Goal: Task Accomplishment & Management: Complete application form

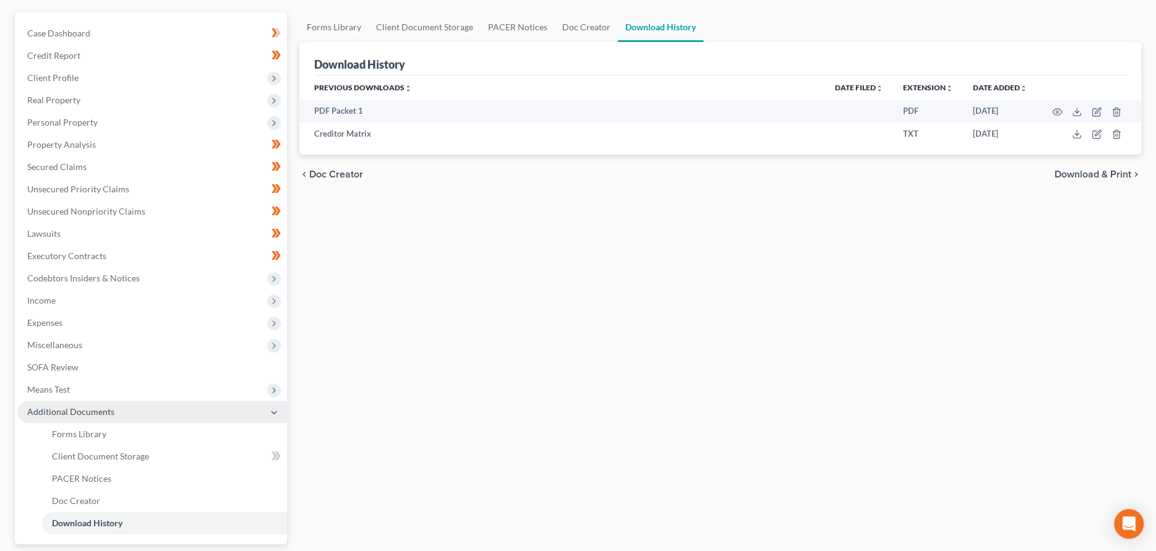
scroll to position [217, 0]
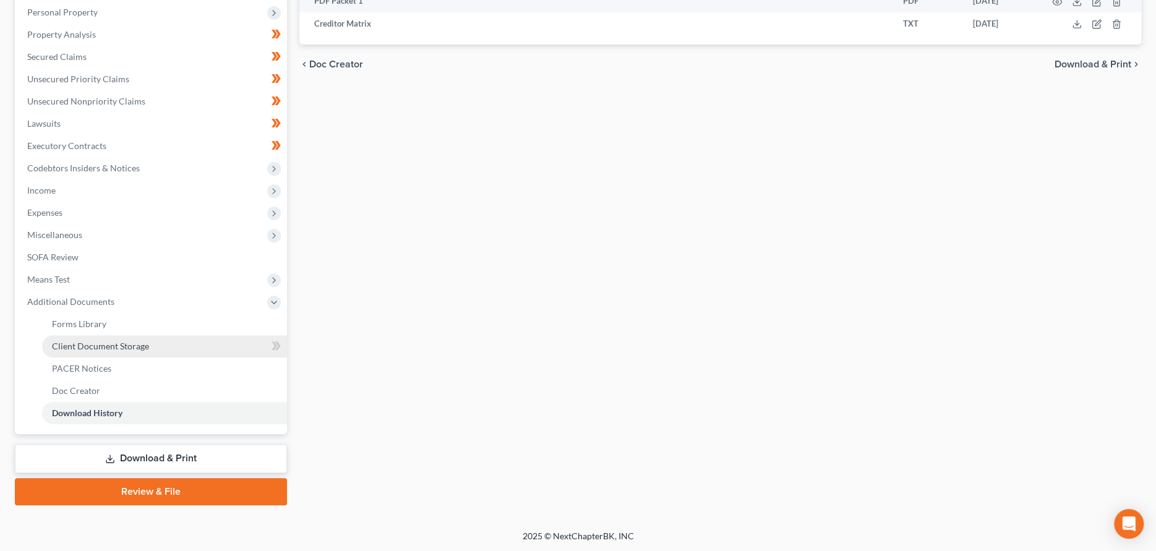
click at [136, 347] on span "Client Document Storage" at bounding box center [100, 346] width 97 height 11
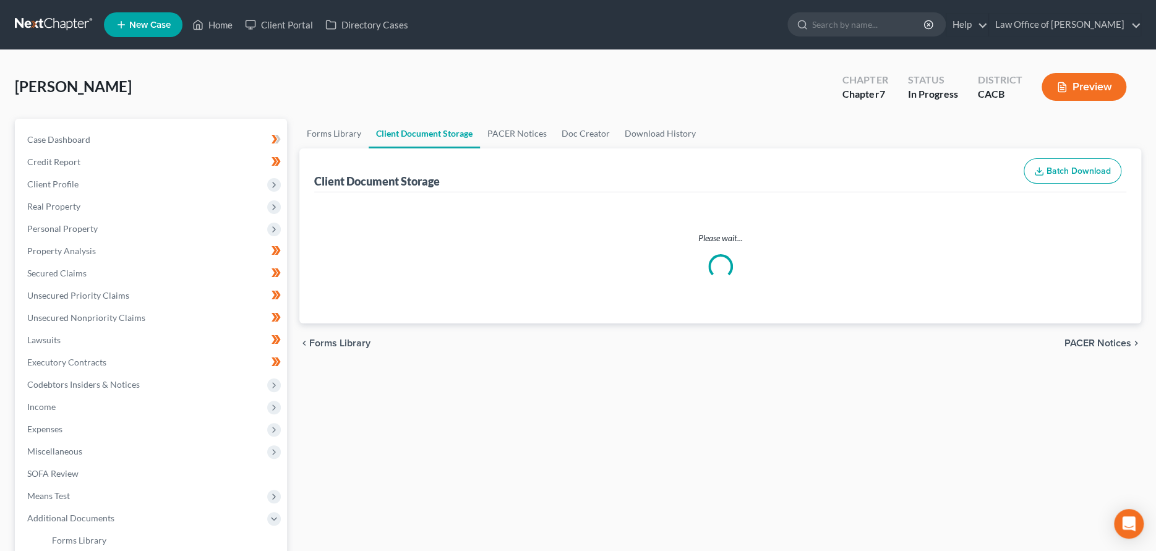
select select "10"
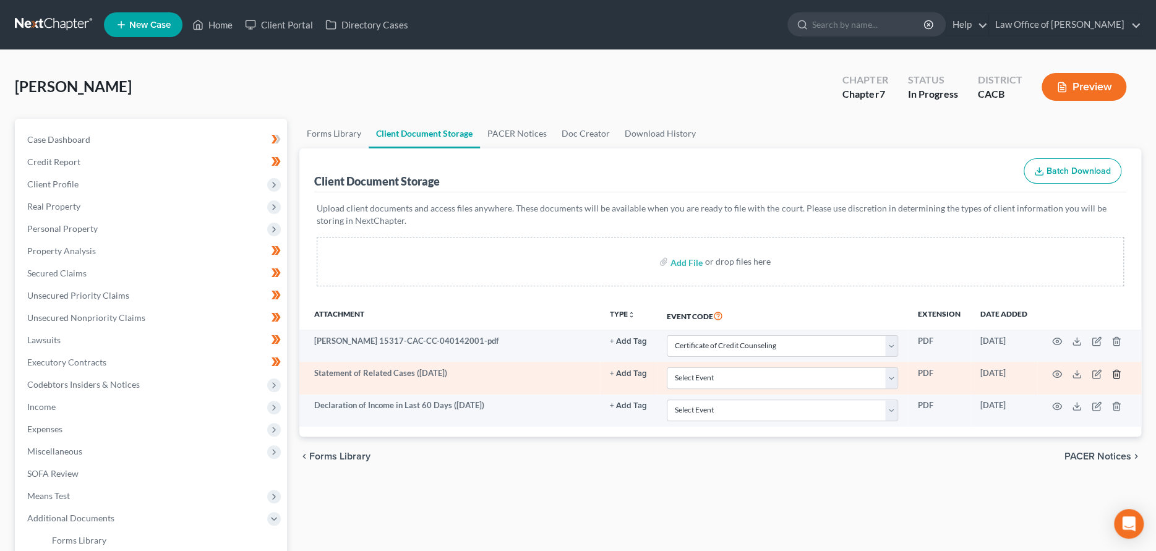
click at [1118, 374] on icon "button" at bounding box center [1117, 374] width 10 height 10
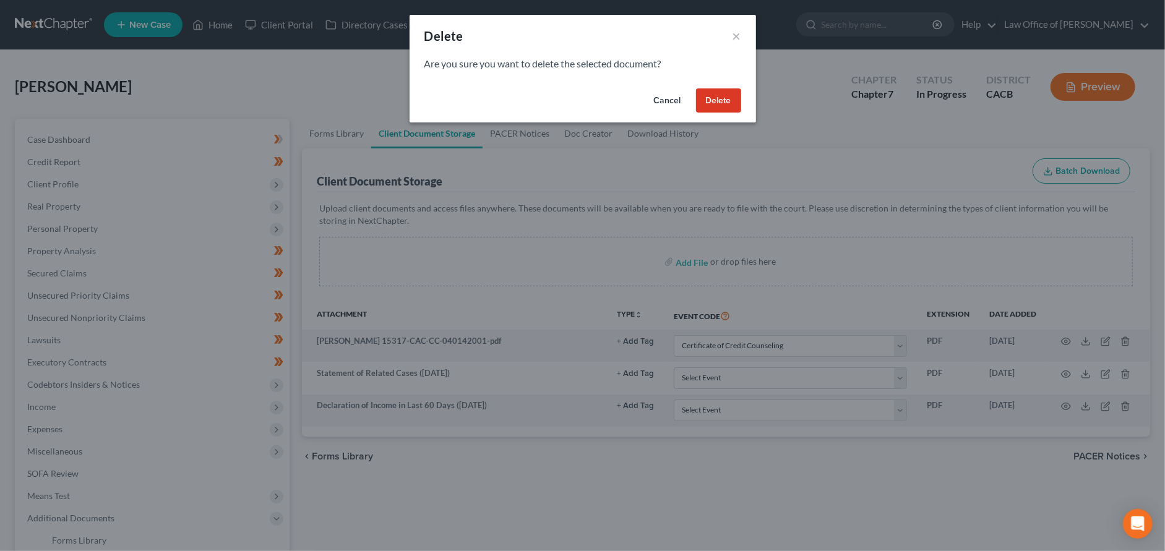
click at [712, 101] on button "Delete" at bounding box center [718, 100] width 45 height 25
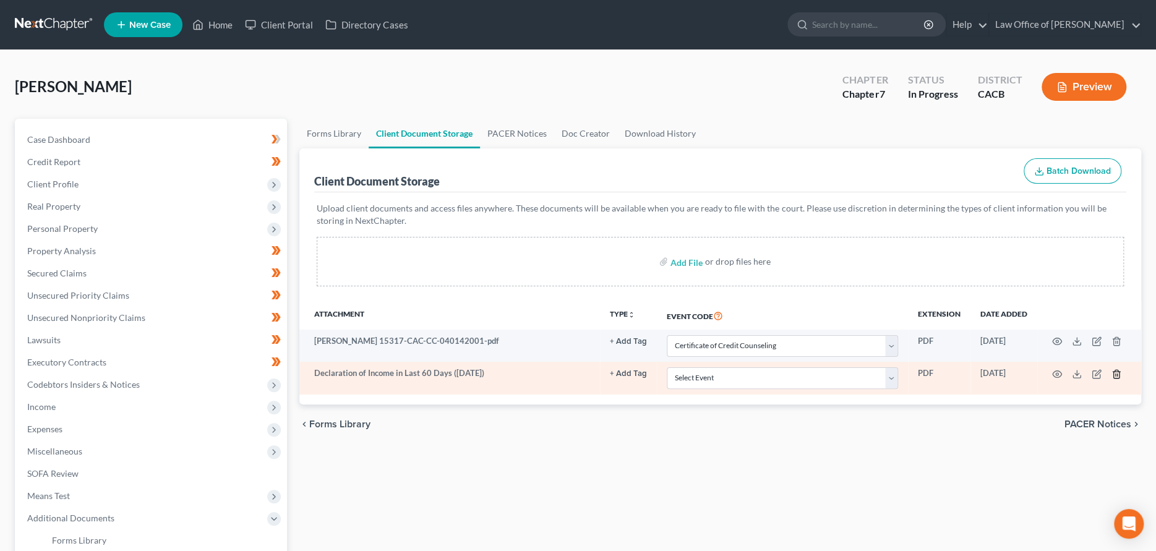
click at [1116, 375] on icon "button" at bounding box center [1117, 374] width 10 height 10
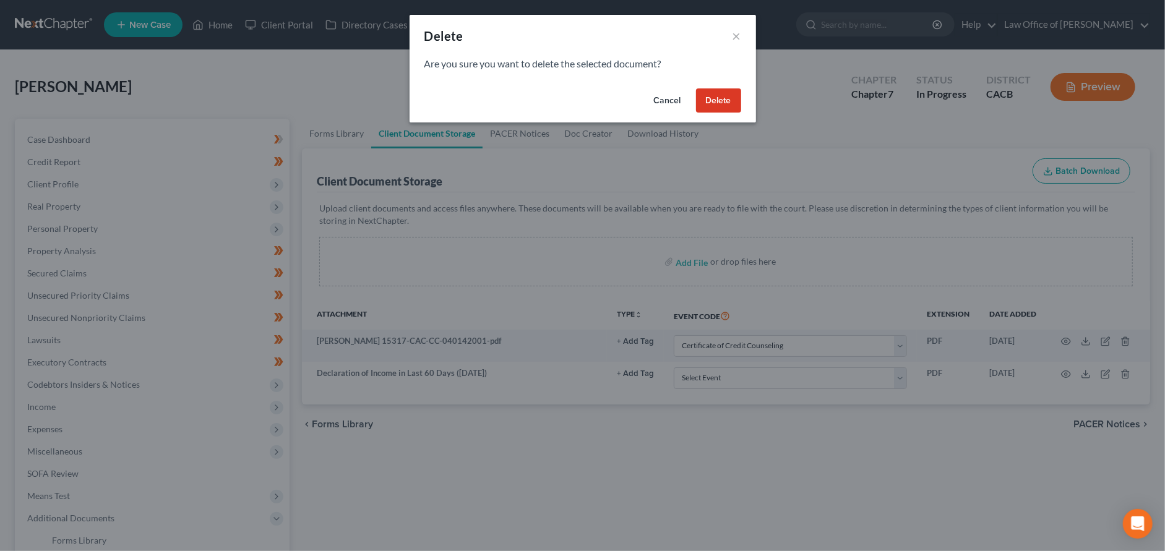
click at [706, 97] on button "Delete" at bounding box center [718, 100] width 45 height 25
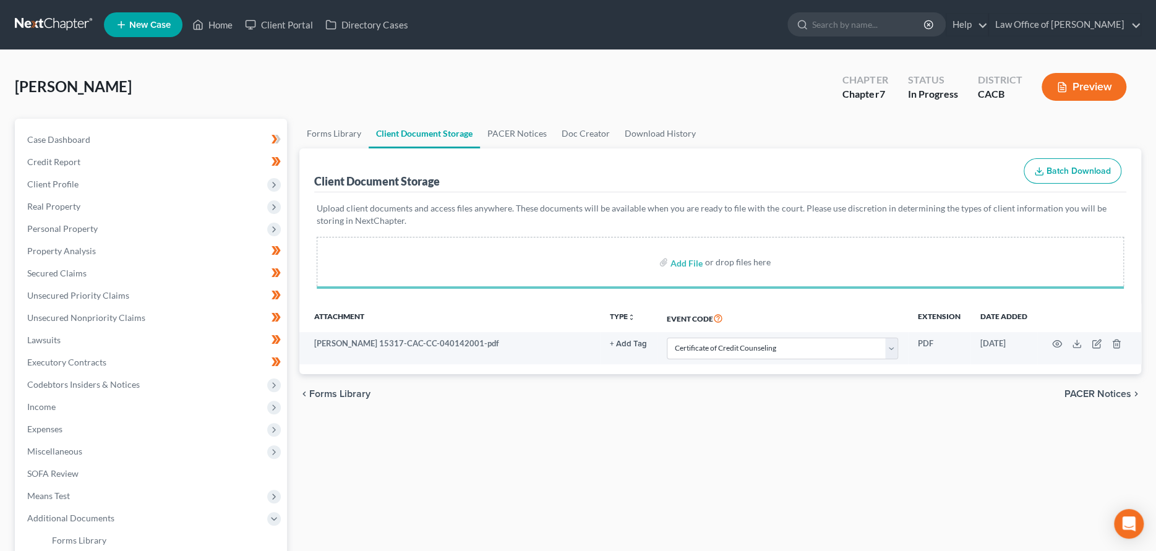
select select "10"
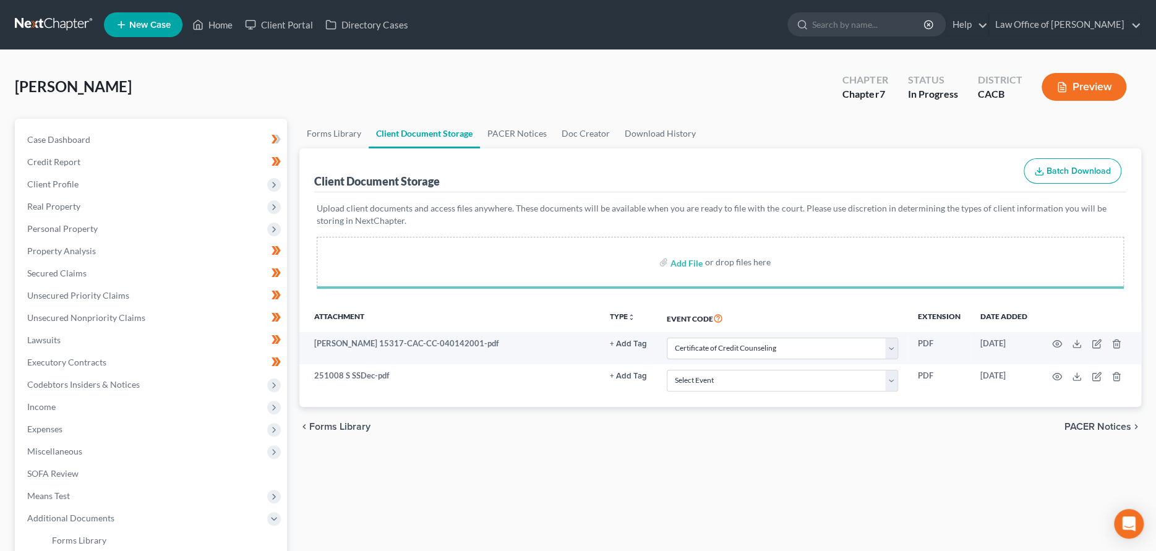
select select "10"
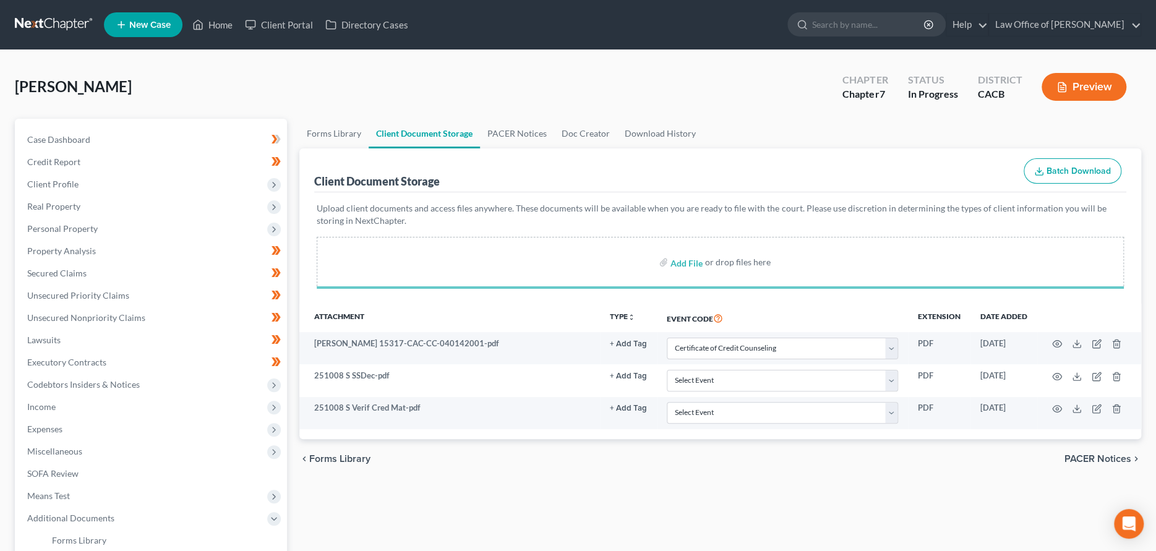
select select "10"
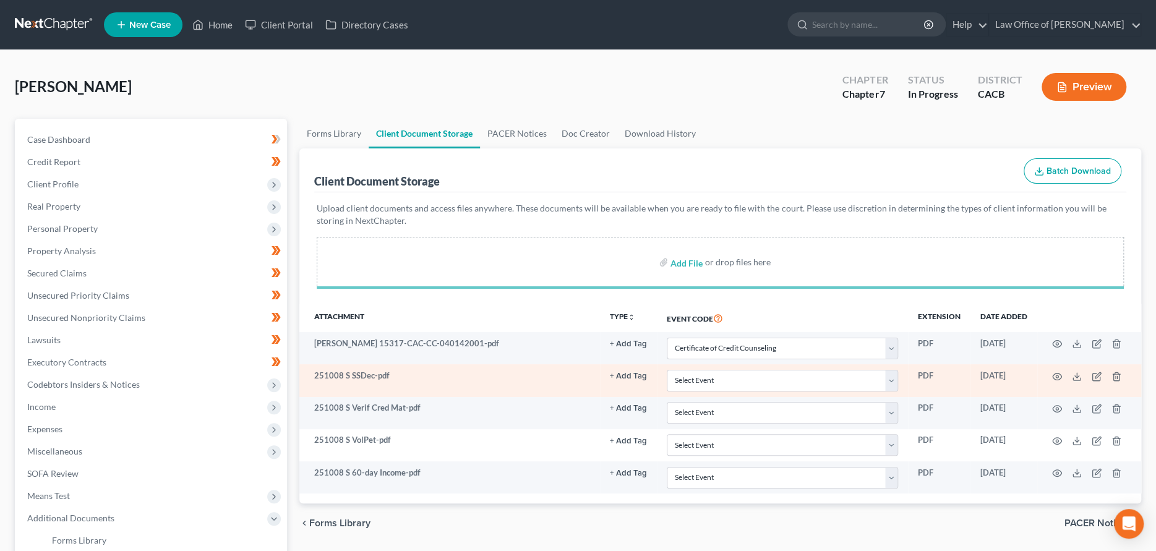
select select "10"
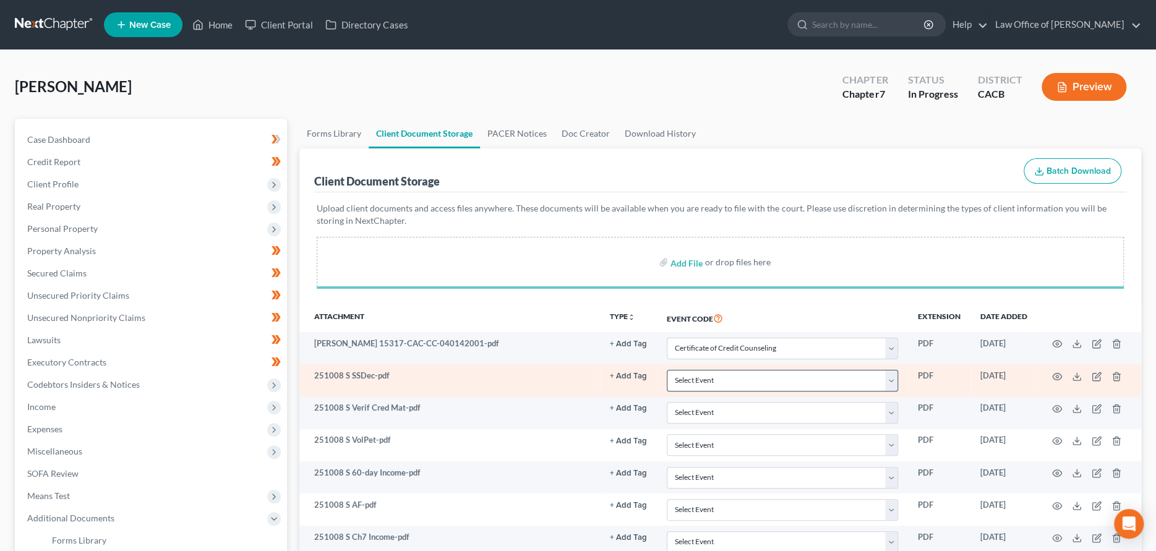
select select "10"
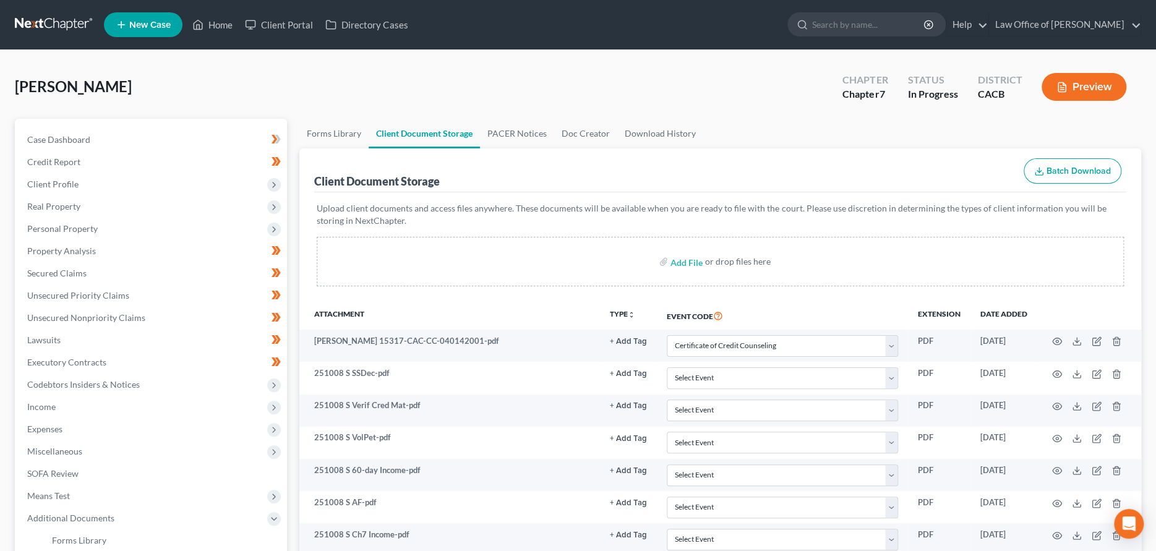
select select "10"
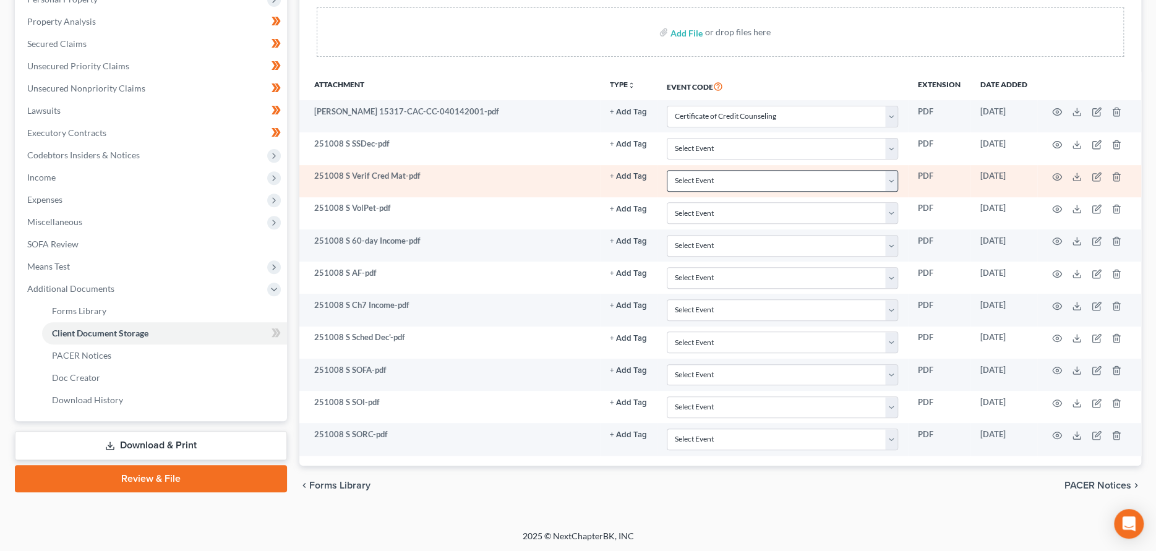
scroll to position [168, 0]
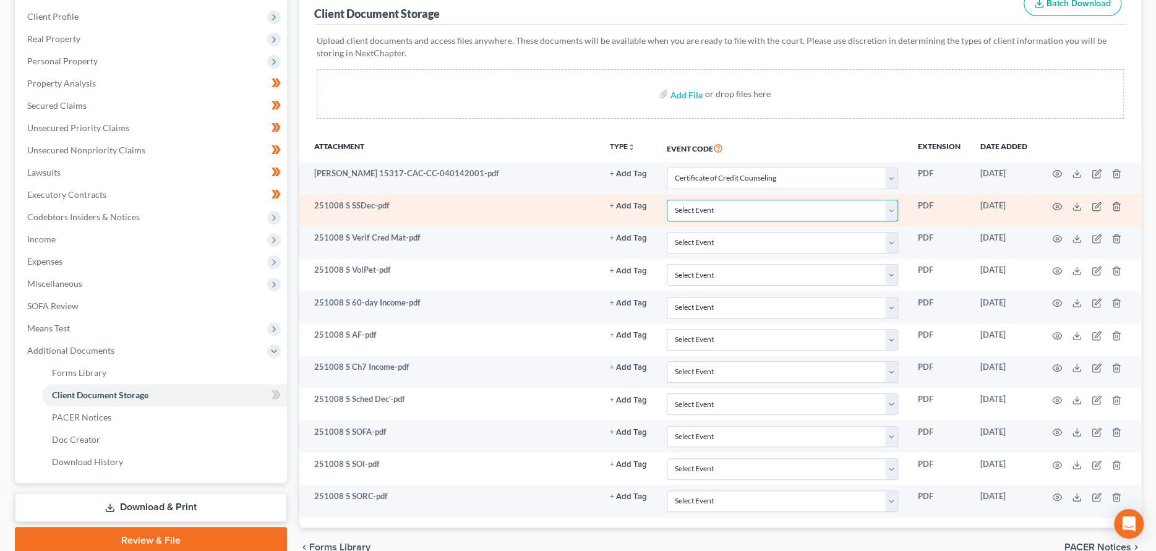
click at [891, 211] on select "Select Event Amended Chapter 11 Plan Amended Chapter 11 Small Business Plan Ame…" at bounding box center [782, 211] width 231 height 22
select select "56"
click at [667, 200] on select "Select Event Amended Chapter 11 Plan Amended Chapter 11 Small Business Plan Ame…" at bounding box center [782, 211] width 231 height 22
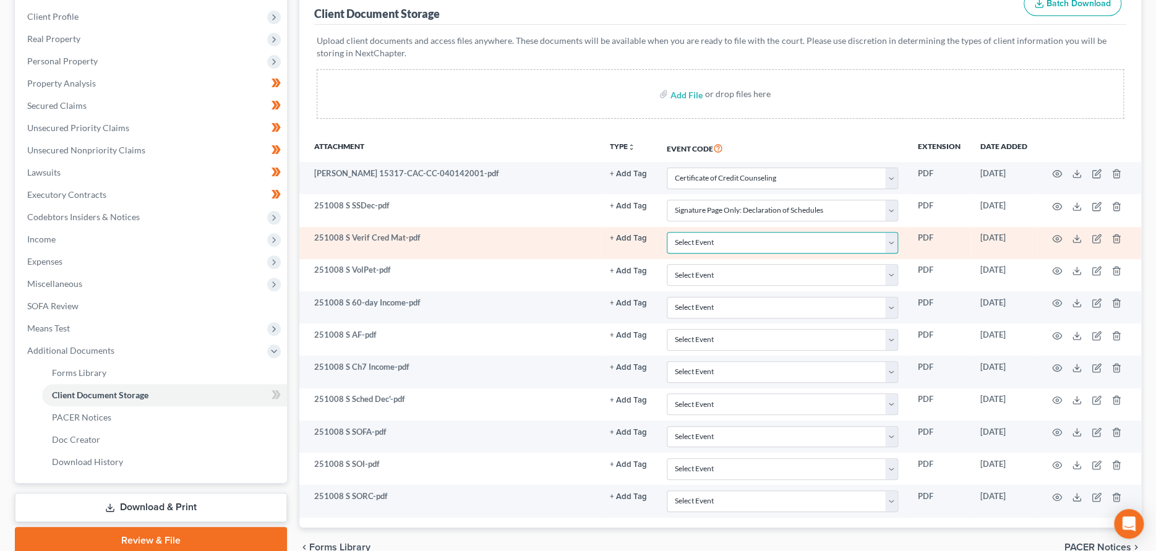
click at [890, 241] on select "Select Event Amended Chapter 11 Plan Amended Chapter 11 Small Business Plan Ame…" at bounding box center [782, 243] width 231 height 22
select select "59"
click at [667, 232] on select "Select Event Amended Chapter 11 Plan Amended Chapter 11 Small Business Plan Ame…" at bounding box center [782, 243] width 231 height 22
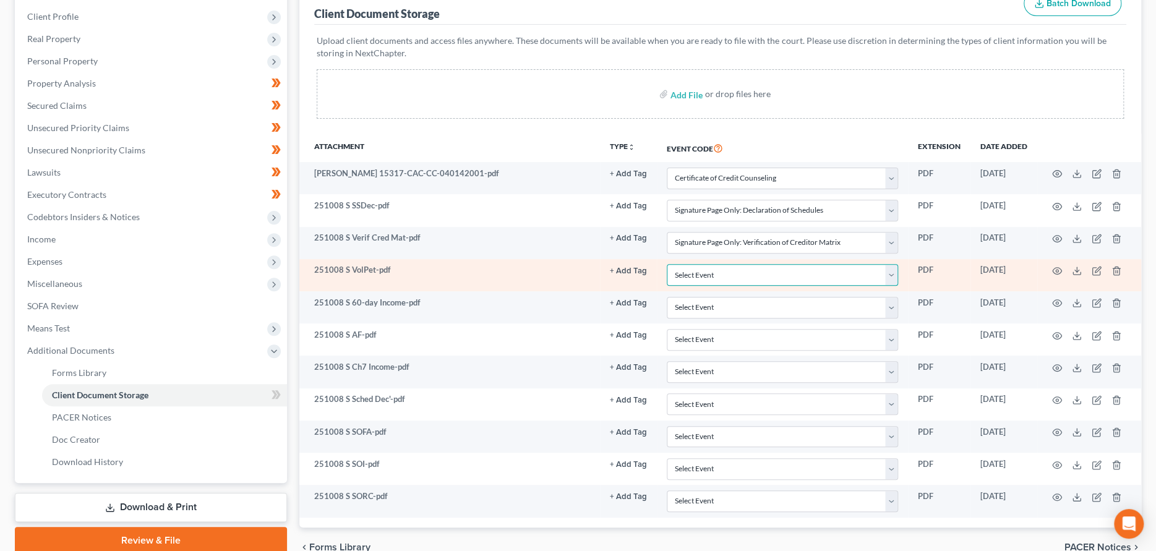
click at [888, 272] on select "Select Event Amended Chapter 11 Plan Amended Chapter 11 Small Business Plan Ame…" at bounding box center [782, 275] width 231 height 22
select select "60"
click at [667, 264] on select "Select Event Amended Chapter 11 Plan Amended Chapter 11 Small Business Plan Ame…" at bounding box center [782, 275] width 231 height 22
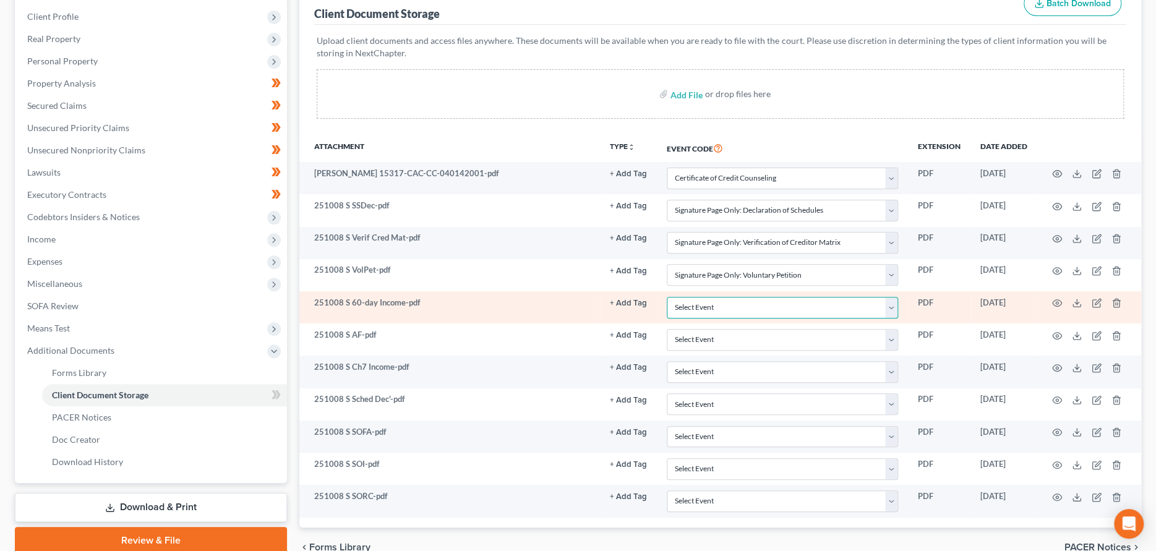
click at [892, 304] on select "Select Event Amended Chapter 11 Plan Amended Chapter 11 Small Business Plan Ame…" at bounding box center [782, 308] width 231 height 22
click at [892, 305] on select "Select Event Amended Chapter 11 Plan Amended Chapter 11 Small Business Plan Ame…" at bounding box center [782, 308] width 231 height 22
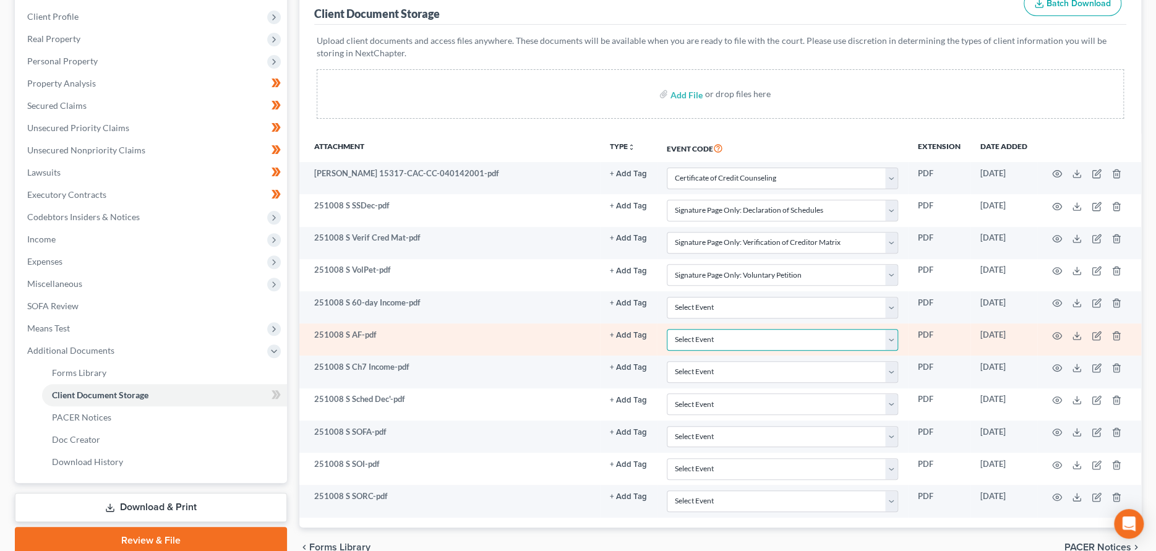
click at [892, 340] on select "Select Event Amended Chapter 11 Plan Amended Chapter 11 Small Business Plan Ame…" at bounding box center [782, 340] width 231 height 22
select select "51"
click at [667, 329] on select "Select Event Amended Chapter 11 Plan Amended Chapter 11 Small Business Plan Ame…" at bounding box center [782, 340] width 231 height 22
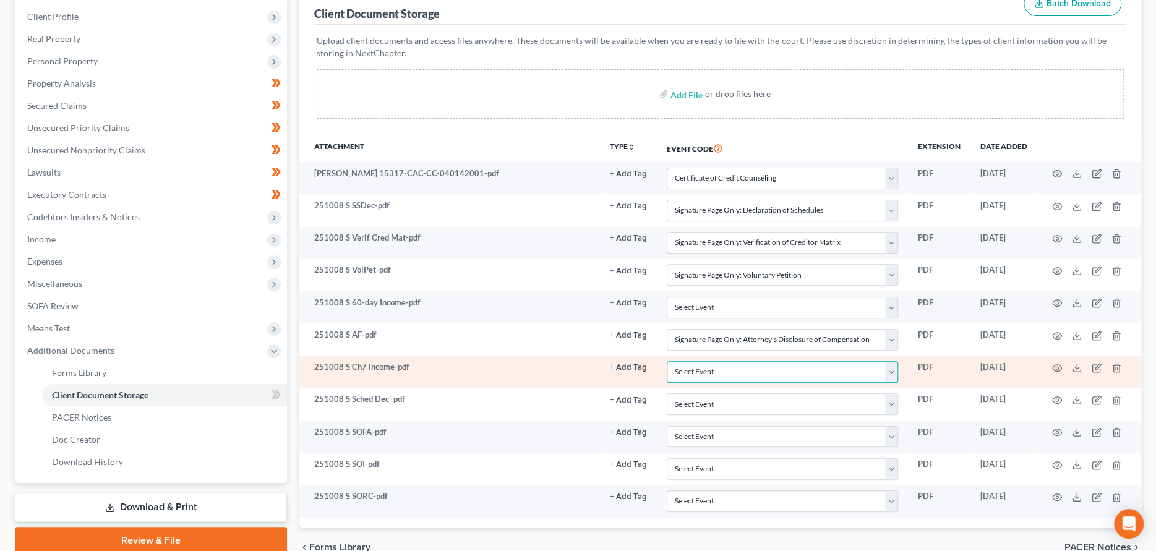
click at [889, 368] on select "Select Event Amended Chapter 11 Plan Amended Chapter 11 Small Business Plan Ame…" at bounding box center [782, 372] width 231 height 22
select select "55"
click at [667, 361] on select "Select Event Amended Chapter 11 Plan Amended Chapter 11 Small Business Plan Ame…" at bounding box center [782, 372] width 231 height 22
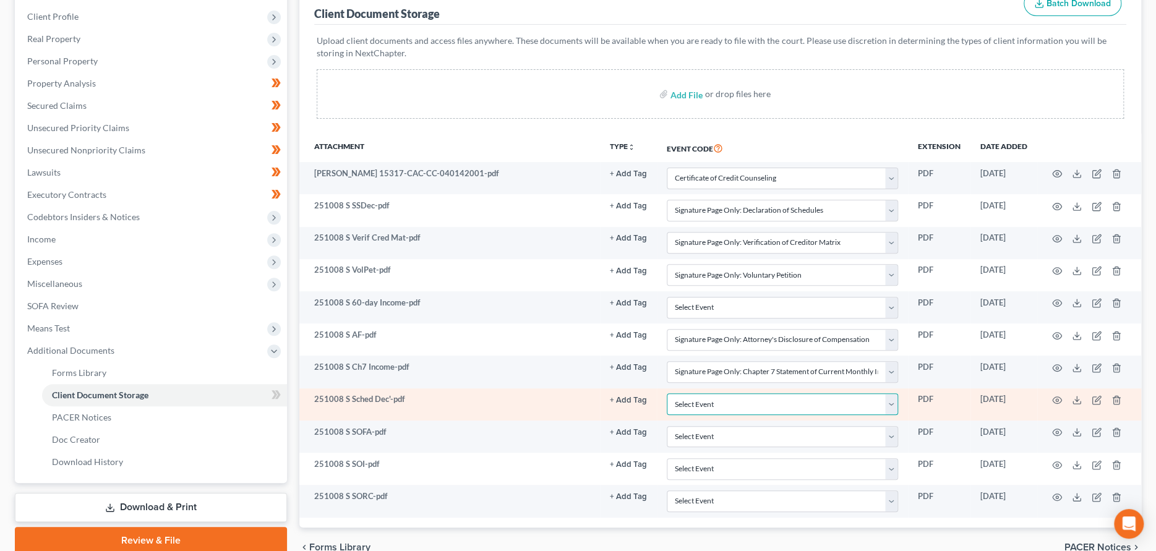
click at [893, 401] on select "Select Event Amended Chapter 11 Plan Amended Chapter 11 Small Business Plan Ame…" at bounding box center [782, 405] width 231 height 22
select select "56"
click at [667, 394] on select "Select Event Amended Chapter 11 Plan Amended Chapter 11 Small Business Plan Ame…" at bounding box center [782, 405] width 231 height 22
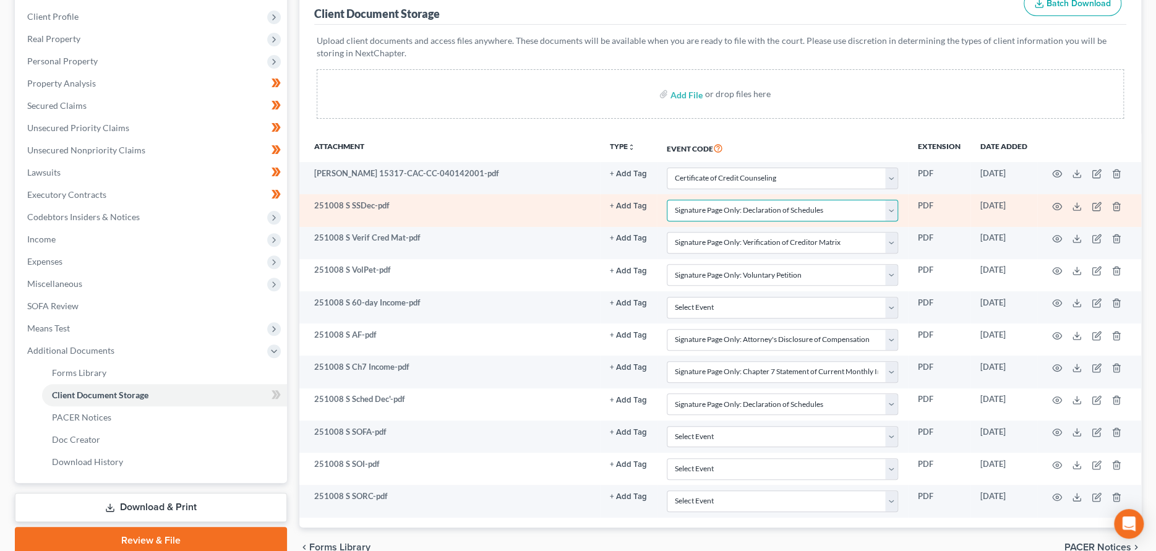
click at [890, 211] on select "Select Event Amended Chapter 11 Plan Amended Chapter 11 Small Business Plan Ame…" at bounding box center [782, 211] width 231 height 22
select select
click at [667, 200] on select "Select Event Amended Chapter 11 Plan Amended Chapter 11 Small Business Plan Ame…" at bounding box center [782, 211] width 231 height 22
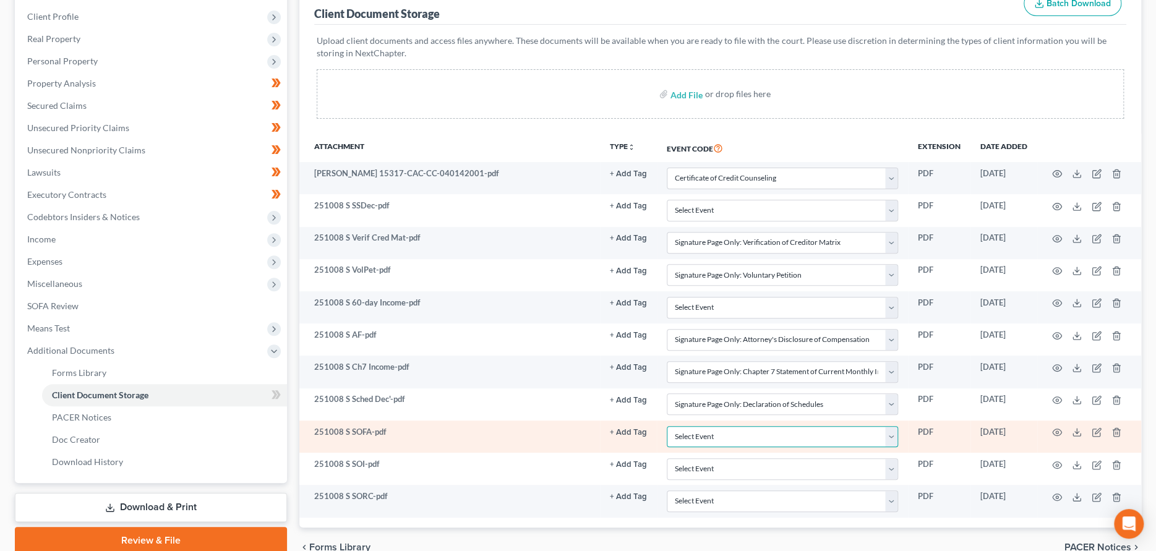
click at [889, 437] on select "Select Event Amended Chapter 11 Plan Amended Chapter 11 Small Business Plan Ame…" at bounding box center [782, 437] width 231 height 22
select select "57"
click at [667, 426] on select "Select Event Amended Chapter 11 Plan Amended Chapter 11 Small Business Plan Ame…" at bounding box center [782, 437] width 231 height 22
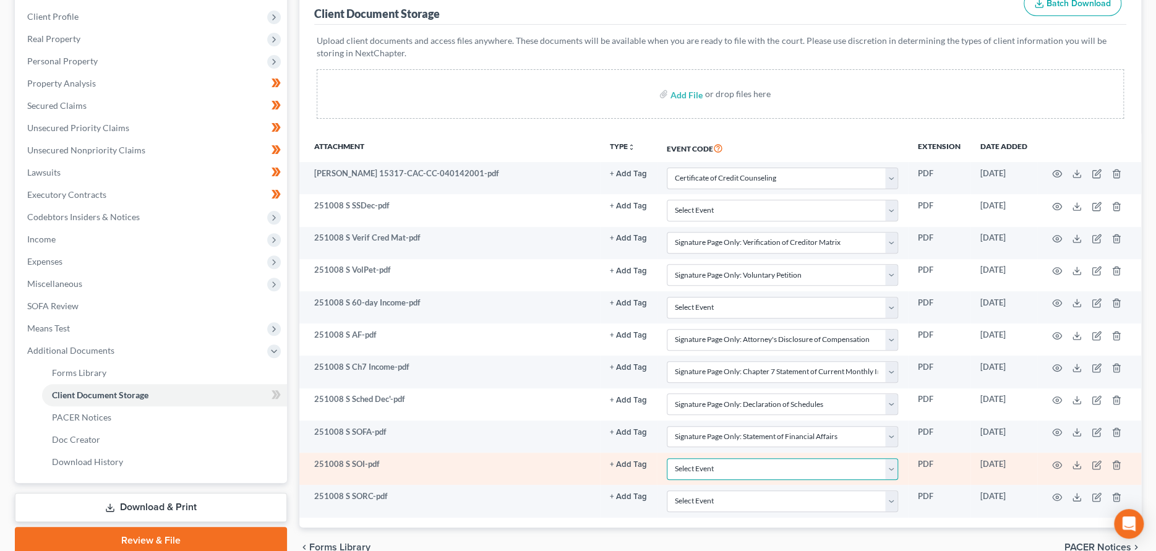
click at [893, 467] on select "Select Event Amended Chapter 11 Plan Amended Chapter 11 Small Business Plan Ame…" at bounding box center [782, 469] width 231 height 22
click at [667, 458] on select "Select Event Amended Chapter 11 Plan Amended Chapter 11 Small Business Plan Ame…" at bounding box center [782, 469] width 231 height 22
click at [890, 463] on select "Select Event Amended Chapter 11 Plan Amended Chapter 11 Small Business Plan Ame…" at bounding box center [782, 469] width 231 height 22
select select "58"
click at [667, 458] on select "Select Event Amended Chapter 11 Plan Amended Chapter 11 Small Business Plan Ame…" at bounding box center [782, 469] width 231 height 22
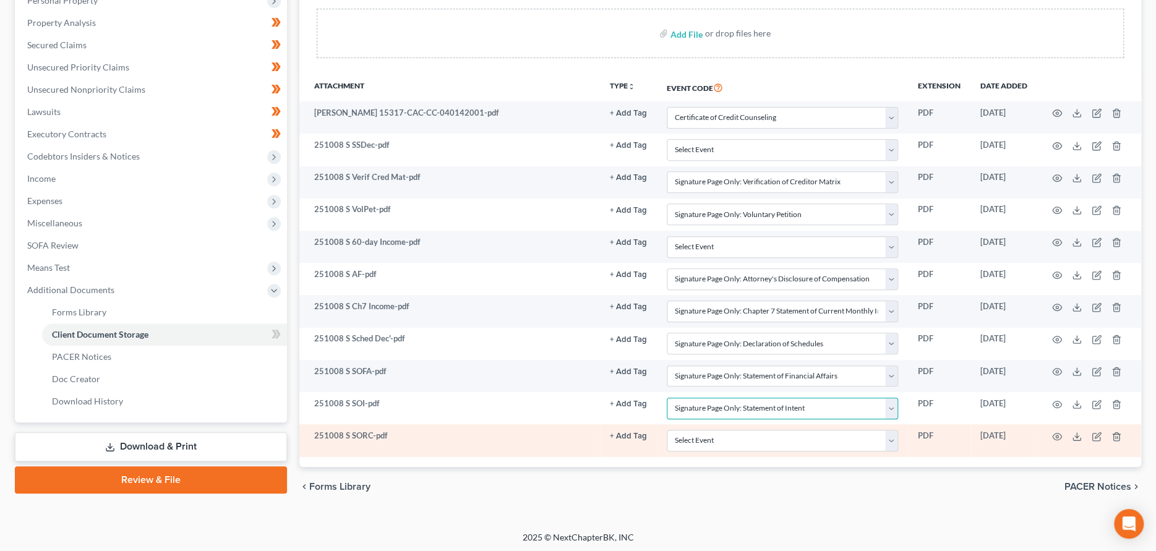
scroll to position [230, 0]
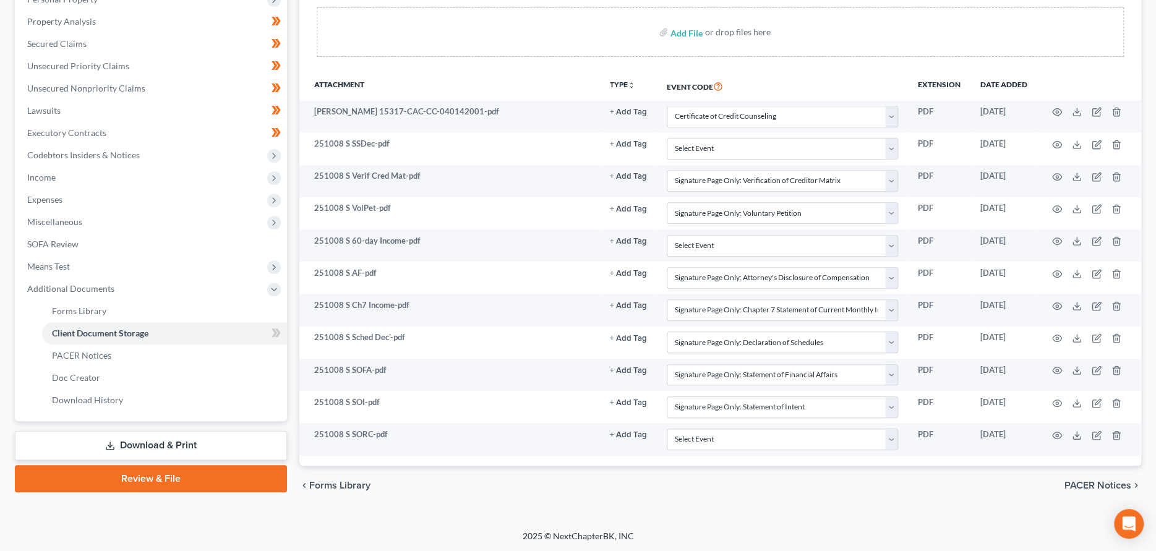
click at [160, 476] on link "Review & File" at bounding box center [151, 478] width 272 height 27
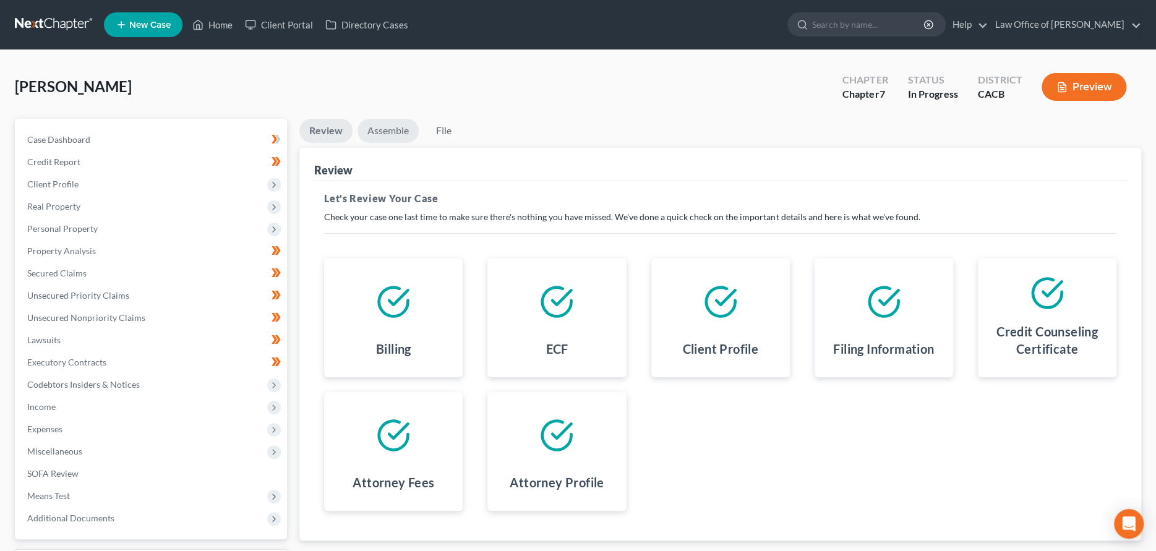
click at [385, 131] on link "Assemble" at bounding box center [388, 131] width 61 height 24
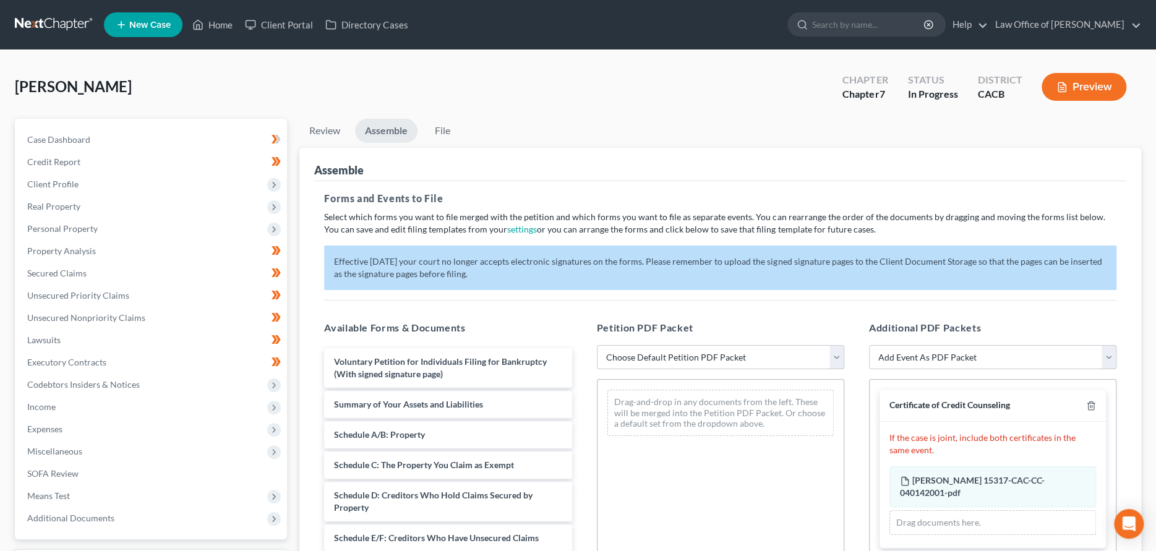
click at [653, 351] on select "Choose Default Petition PDF Packet Complete Bankruptcy Petition (all forms and …" at bounding box center [721, 357] width 248 height 25
select select "2"
click at [597, 345] on select "Choose Default Petition PDF Packet Complete Bankruptcy Petition (all forms and …" at bounding box center [721, 357] width 248 height 25
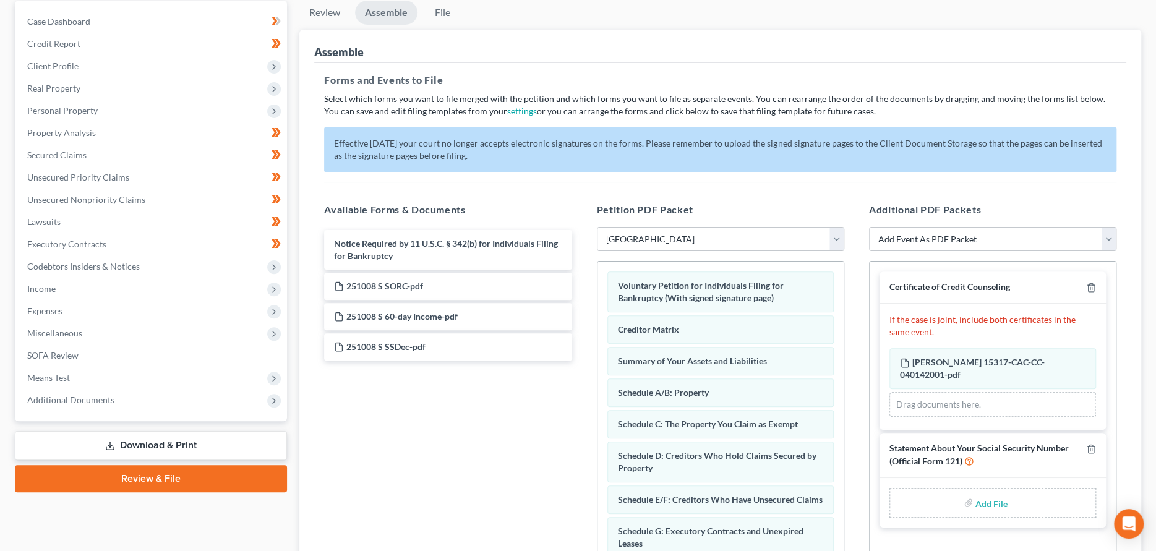
scroll to position [186, 0]
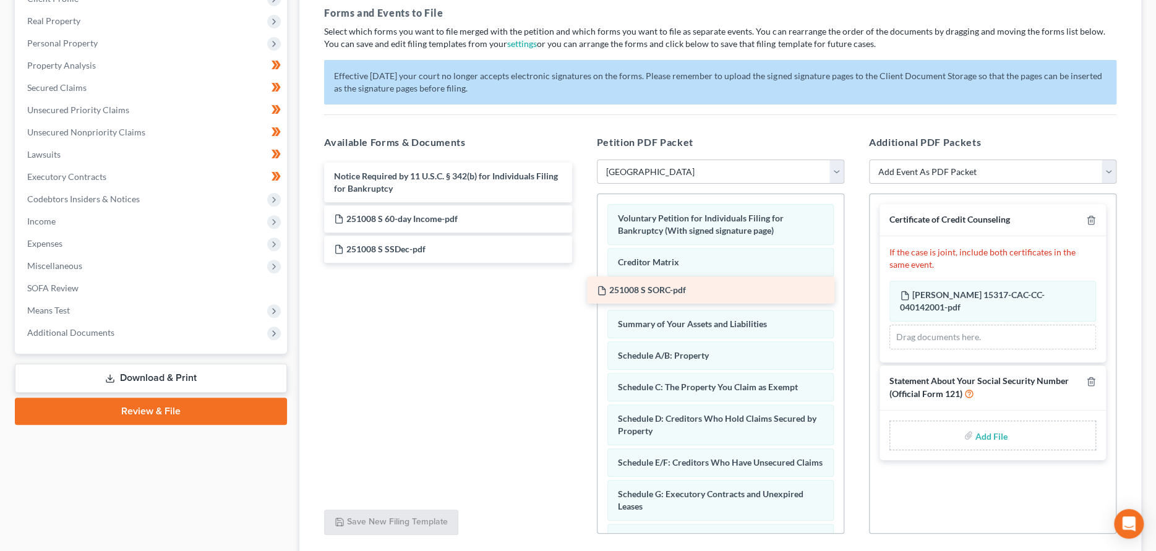
drag, startPoint x: 416, startPoint y: 223, endPoint x: 679, endPoint y: 295, distance: 272.6
click at [582, 263] on div "251008 S SORC-pdf Notice Required by 11 U.S.C. § 342(b) for Individuals Filing …" at bounding box center [447, 213] width 267 height 100
click at [976, 435] on label "Add File" at bounding box center [993, 437] width 35 height 22
click at [994, 436] on input "file" at bounding box center [991, 435] width 30 height 22
type input "C:\fakepath\251008 S SSDec.pdf"
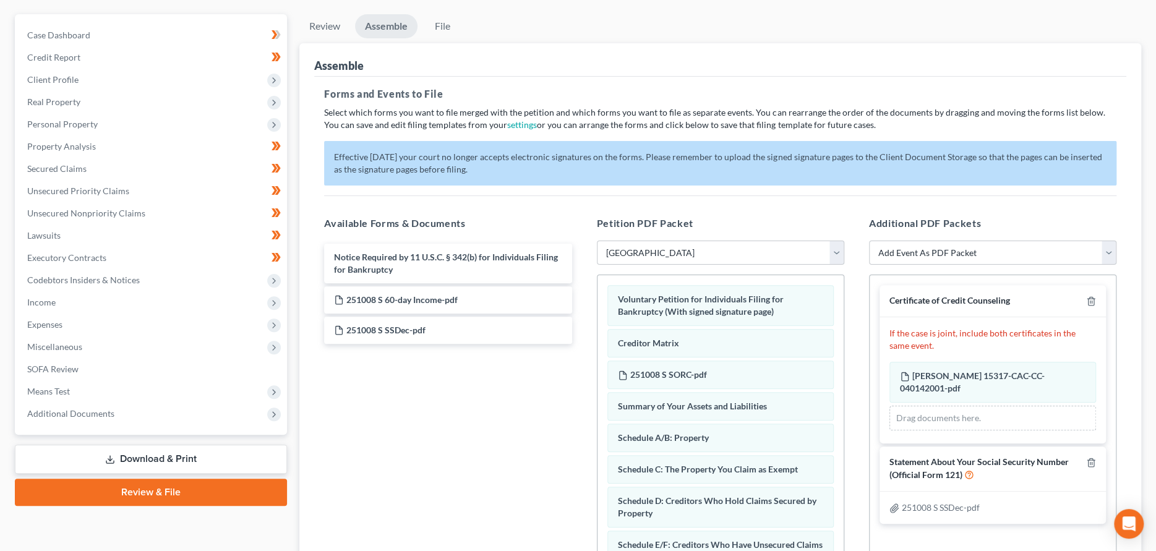
scroll to position [93, 0]
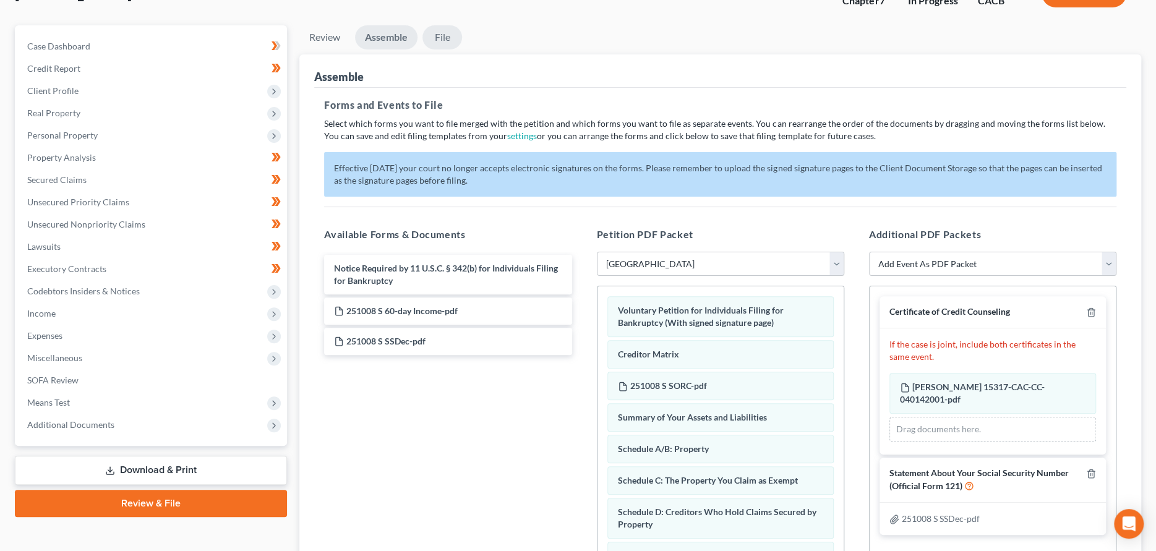
click at [437, 33] on link "File" at bounding box center [443, 37] width 40 height 24
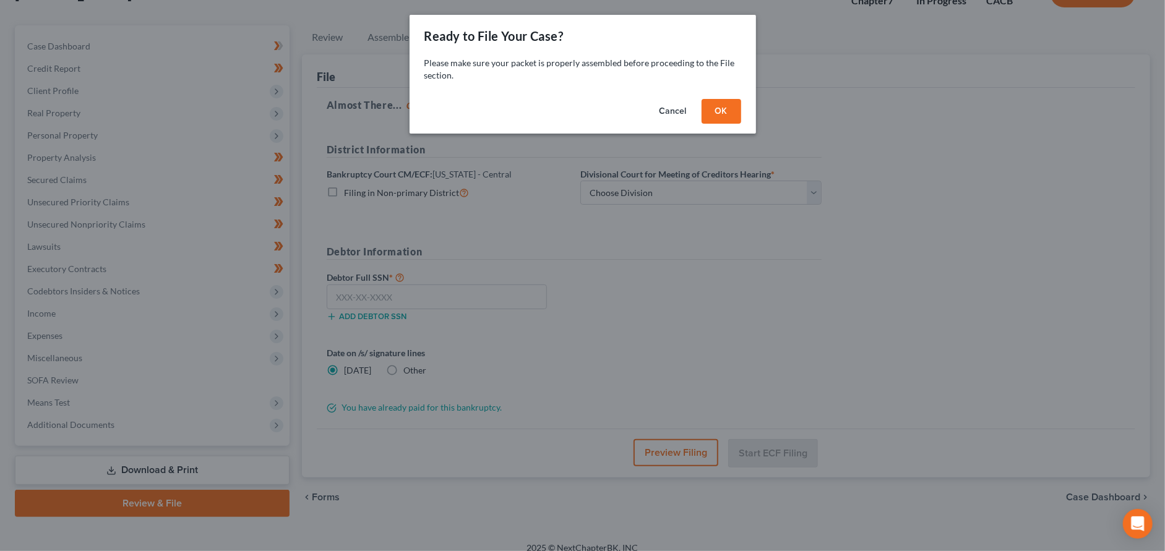
click at [719, 115] on button "OK" at bounding box center [722, 111] width 40 height 25
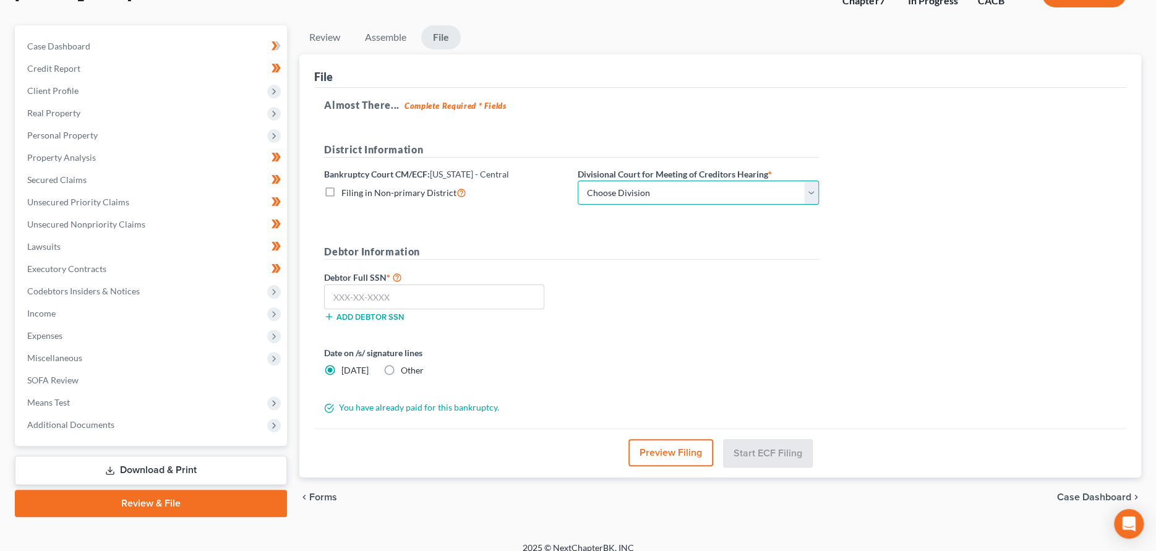
click at [637, 194] on select "Choose Division [GEOGRAPHIC_DATA][PERSON_NAME] [GEOGRAPHIC_DATA] [GEOGRAPHIC_DA…" at bounding box center [698, 193] width 241 height 25
select select "4"
click at [578, 181] on select "Choose Division [GEOGRAPHIC_DATA][PERSON_NAME] [GEOGRAPHIC_DATA] [GEOGRAPHIC_DA…" at bounding box center [698, 193] width 241 height 25
click at [438, 305] on input "text" at bounding box center [434, 297] width 220 height 25
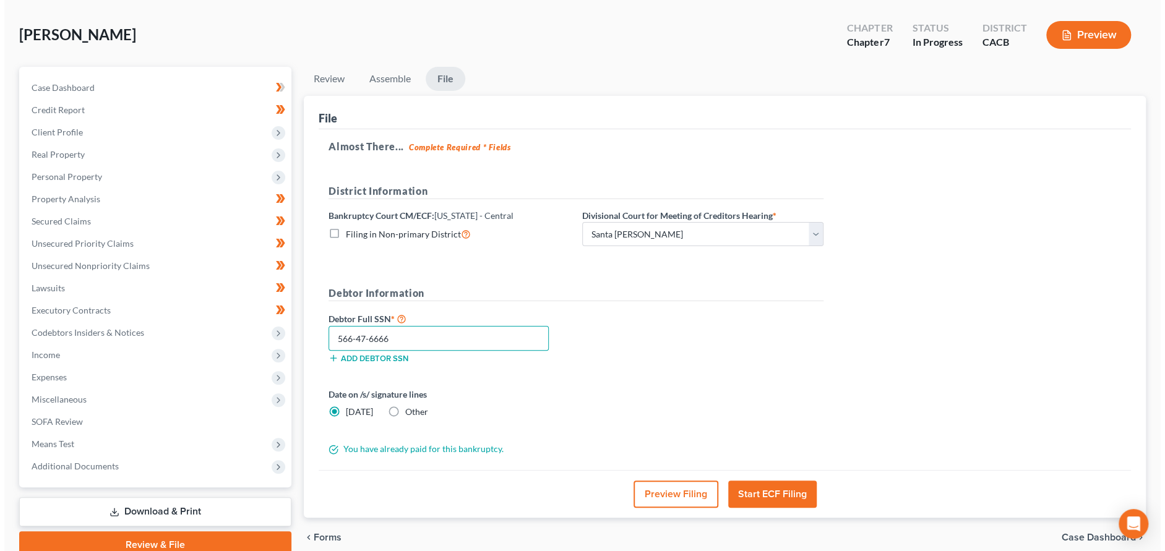
scroll to position [32, 0]
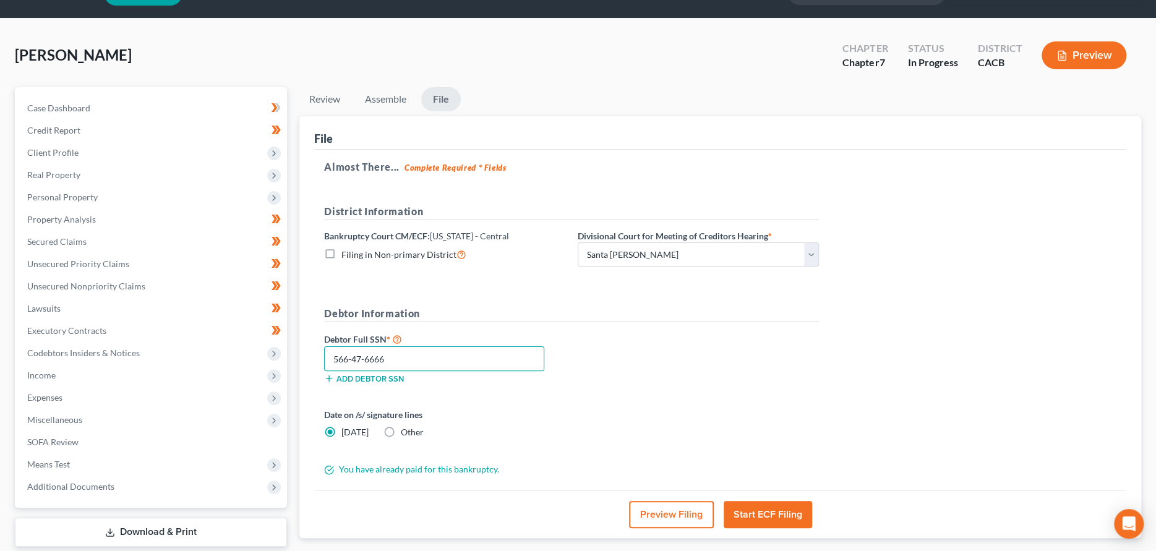
type input "566-47-6666"
click at [661, 509] on button "Preview Filing" at bounding box center [671, 514] width 85 height 27
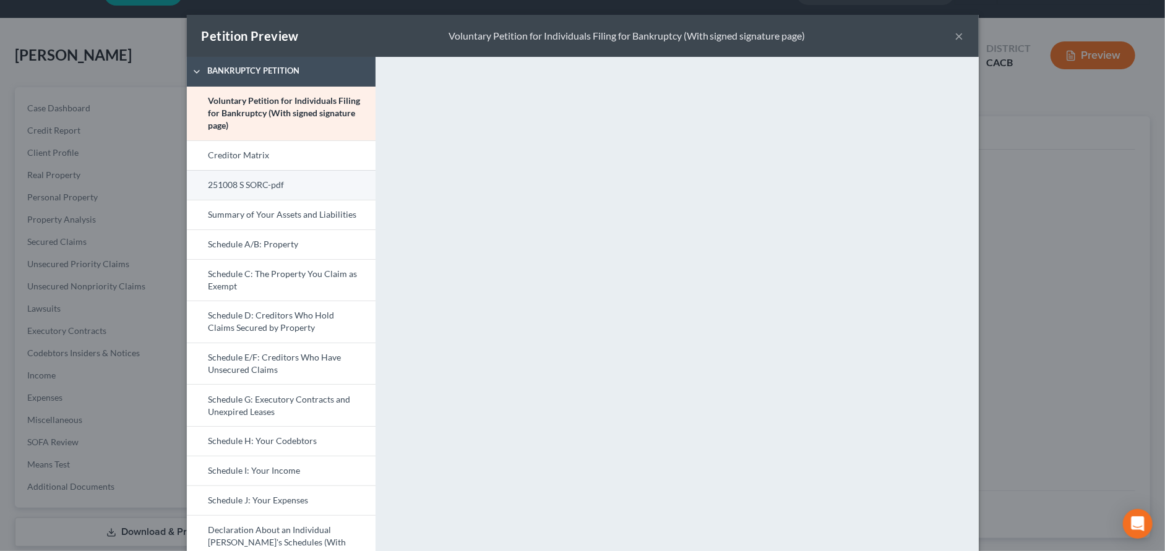
click at [262, 189] on link "251008 S SORC-pdf" at bounding box center [281, 185] width 189 height 30
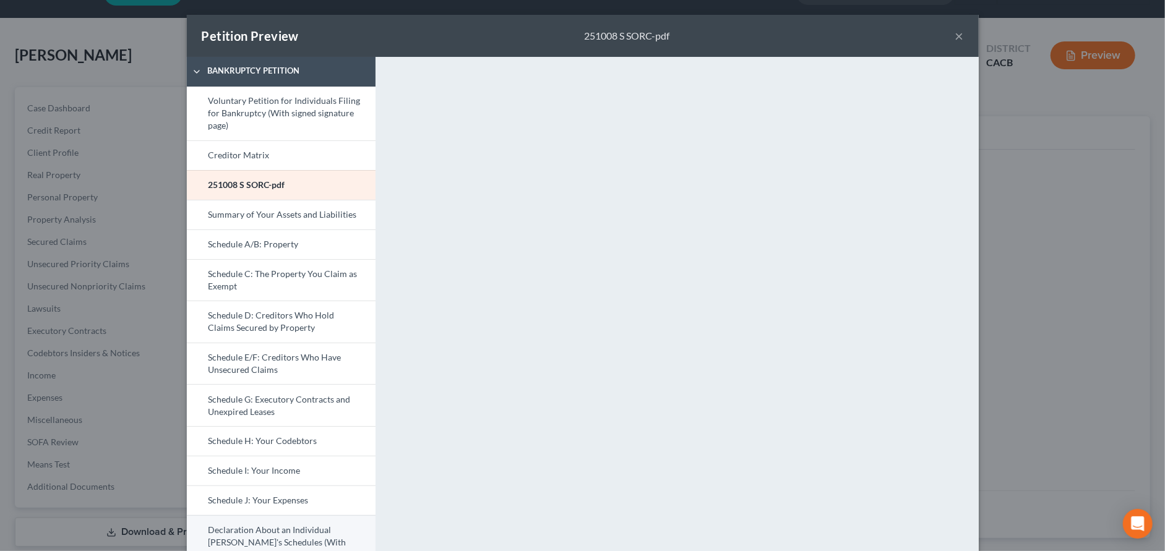
click at [286, 527] on link "Declaration About an Individual [PERSON_NAME]'s Schedules (With signed signatur…" at bounding box center [281, 542] width 189 height 54
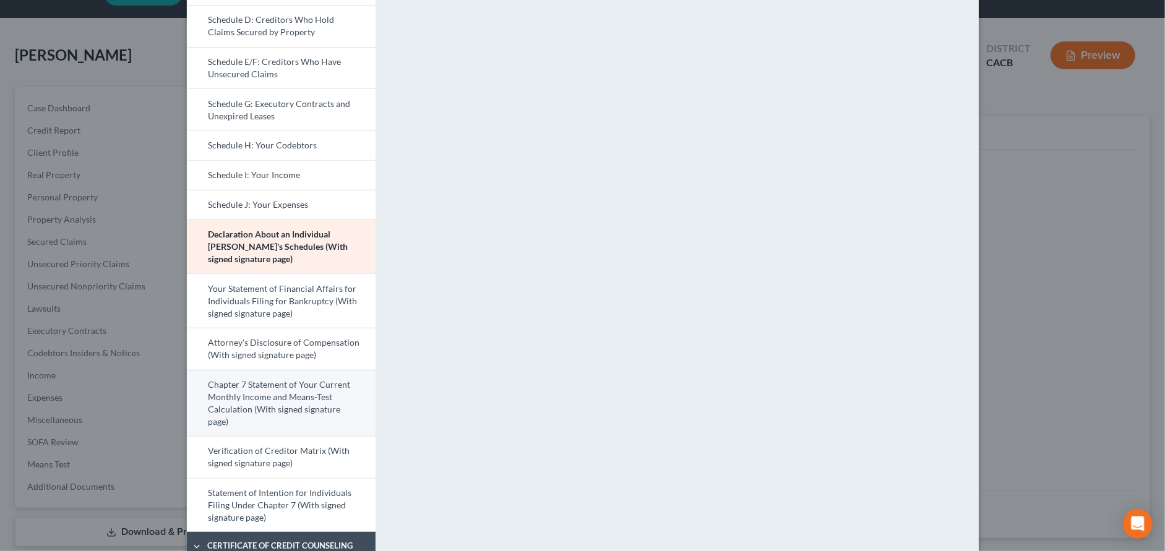
scroll to position [309, 0]
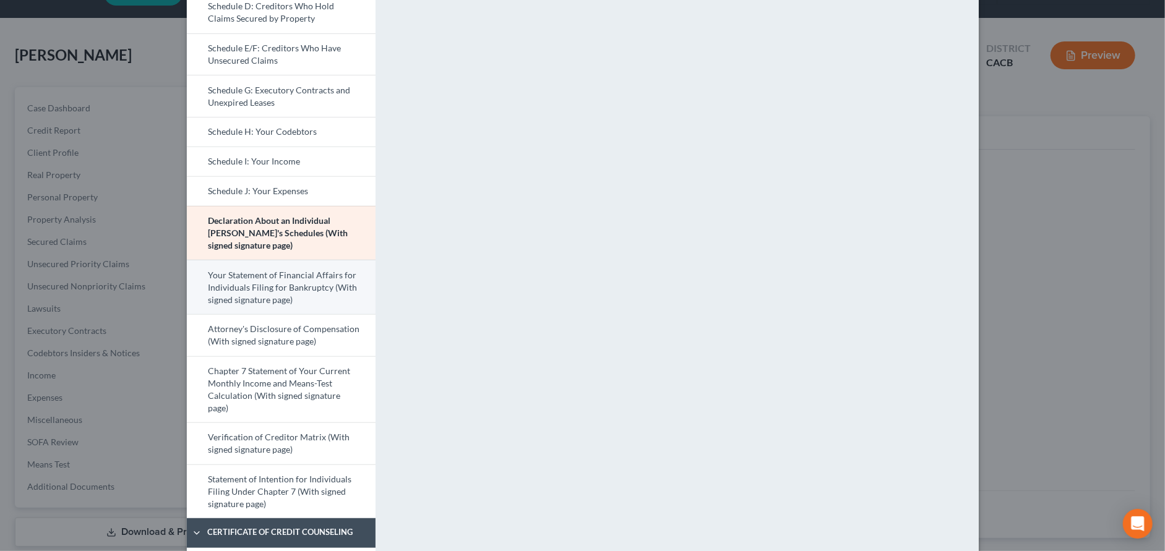
click at [249, 298] on link "Your Statement of Financial Affairs for Individuals Filing for Bankruptcy (With…" at bounding box center [281, 287] width 189 height 54
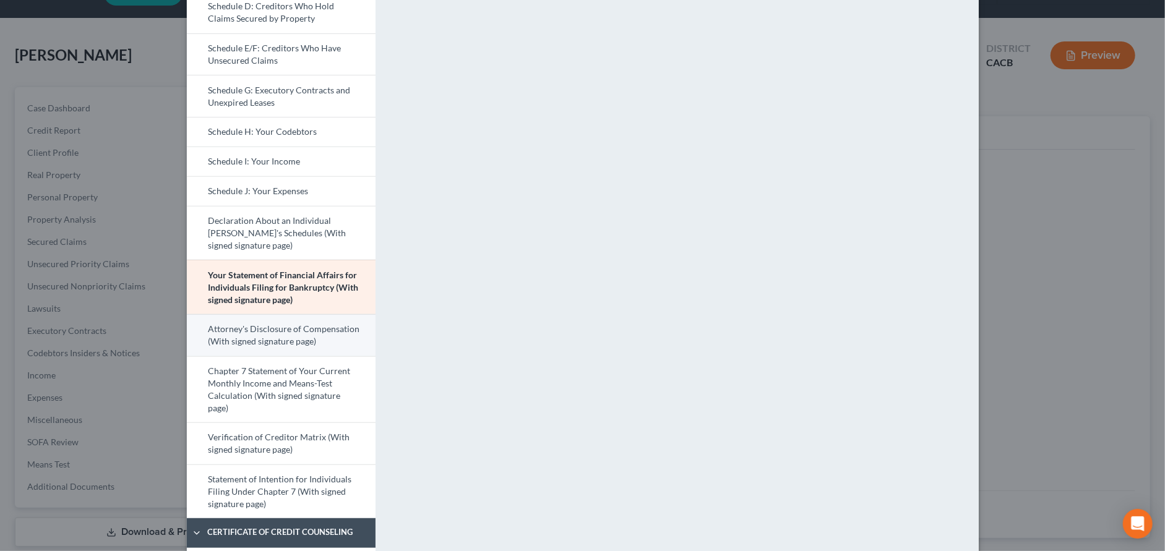
click at [264, 334] on link "Attorney's Disclosure of Compensation (With signed signature page)" at bounding box center [281, 335] width 189 height 42
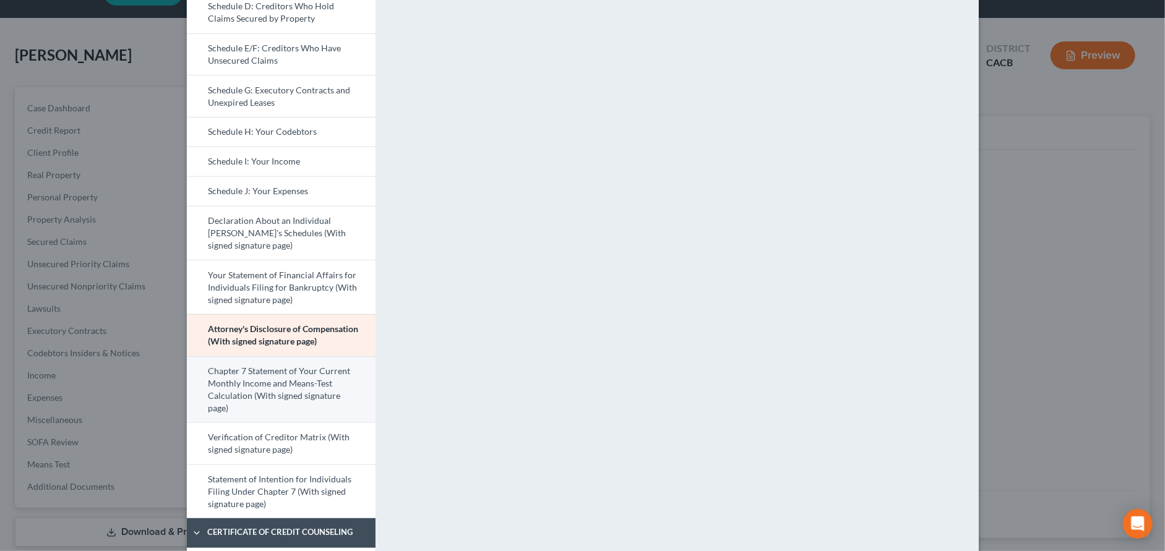
click at [277, 377] on link "Chapter 7 Statement of Your Current Monthly Income and Means-Test Calculation (…" at bounding box center [281, 389] width 189 height 67
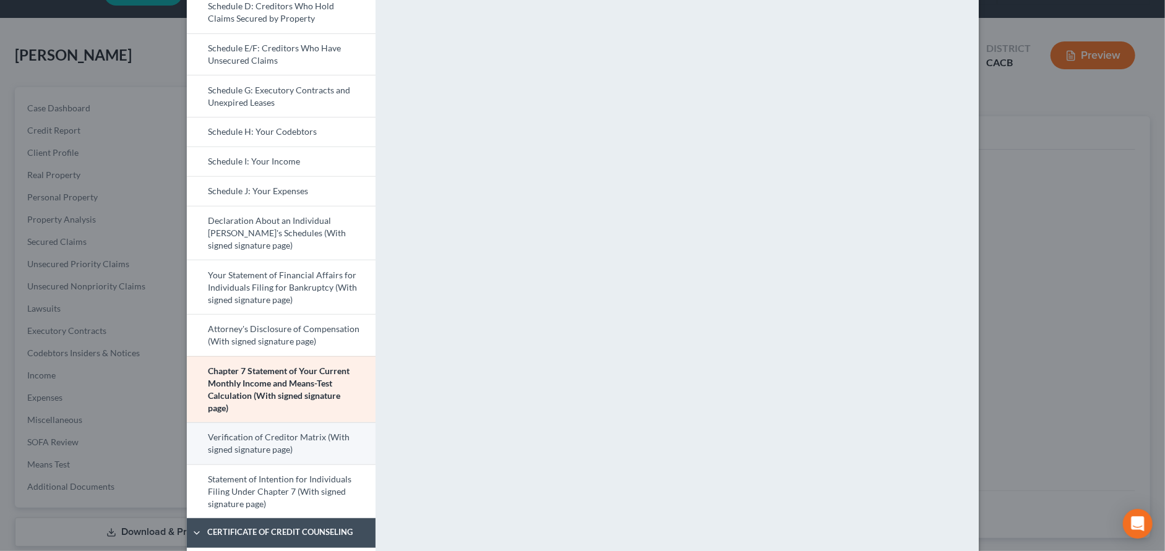
click at [286, 450] on link "Verification of Creditor Matrix (With signed signature page)" at bounding box center [281, 444] width 189 height 42
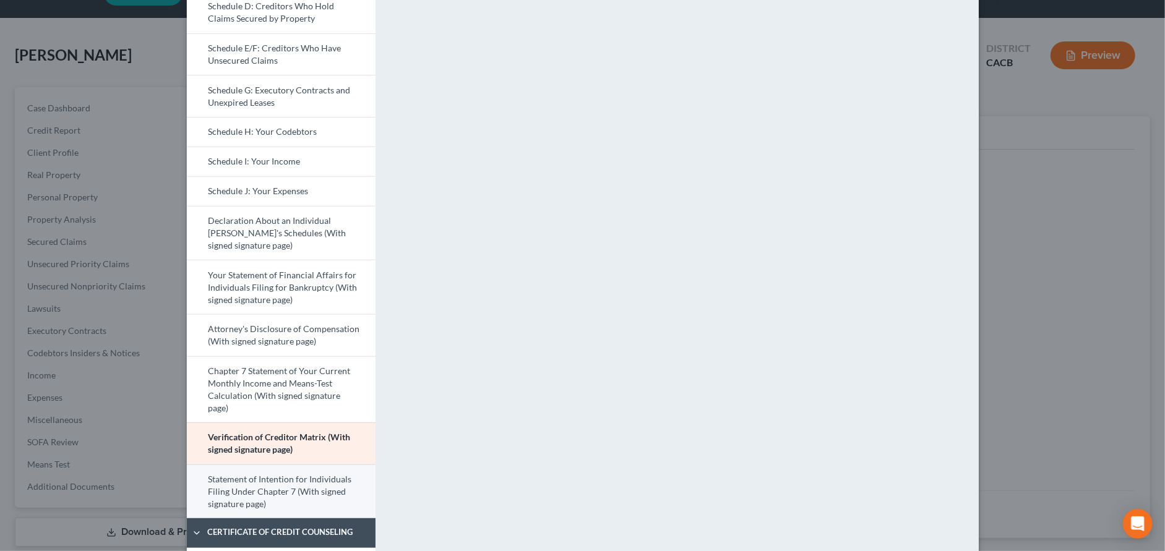
click at [280, 502] on link "Statement of Intention for Individuals Filing Under Chapter 7 (With signed sign…" at bounding box center [281, 492] width 189 height 54
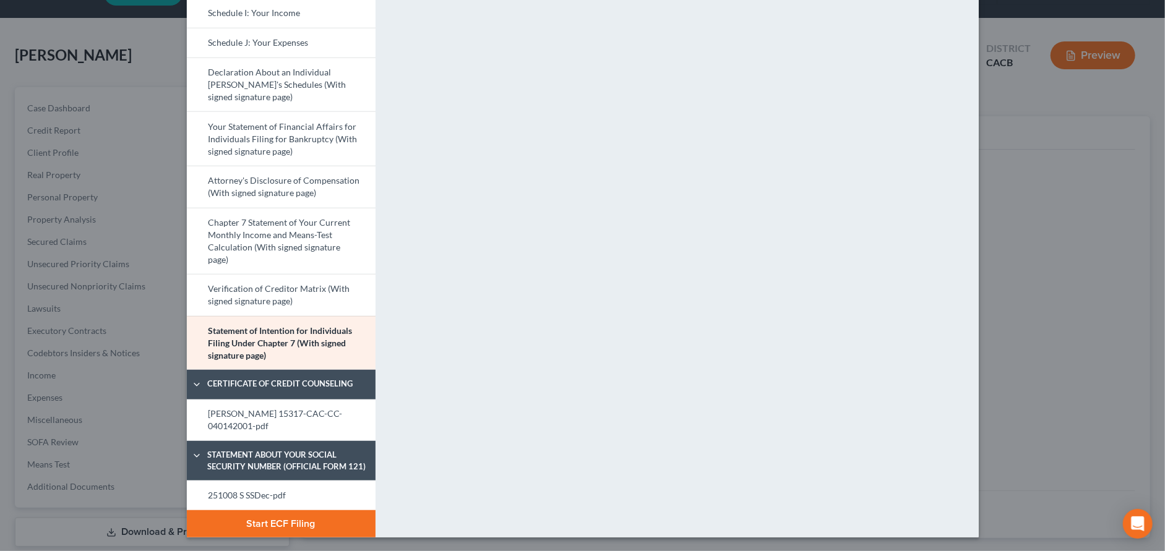
scroll to position [458, 0]
click at [260, 421] on link "[PERSON_NAME] 15317-CAC-CC-040142001-pdf" at bounding box center [281, 419] width 189 height 41
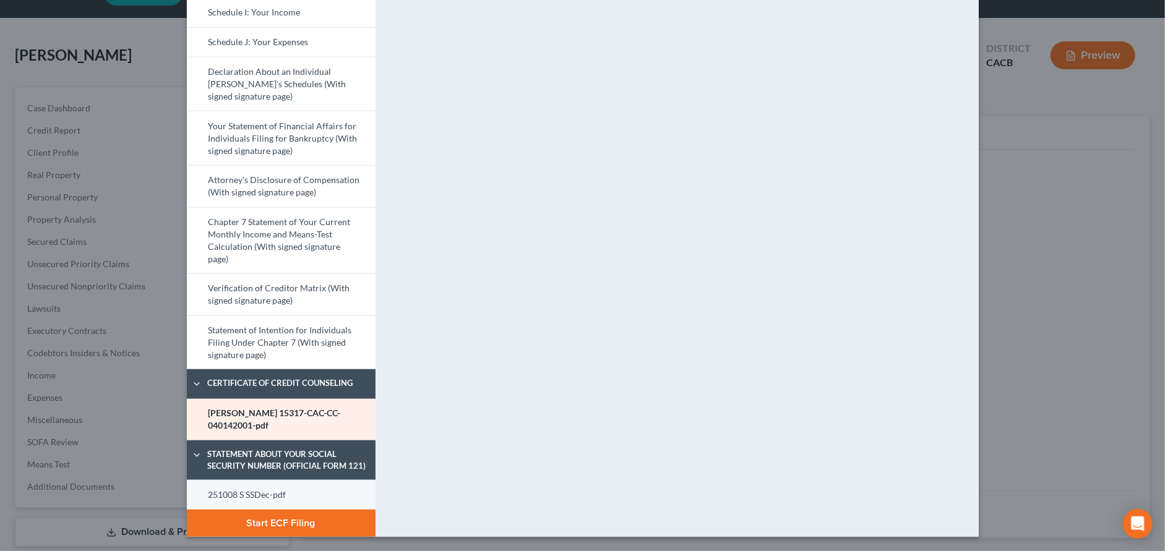
click at [266, 491] on link "251008 S SSDec-pdf" at bounding box center [281, 495] width 189 height 30
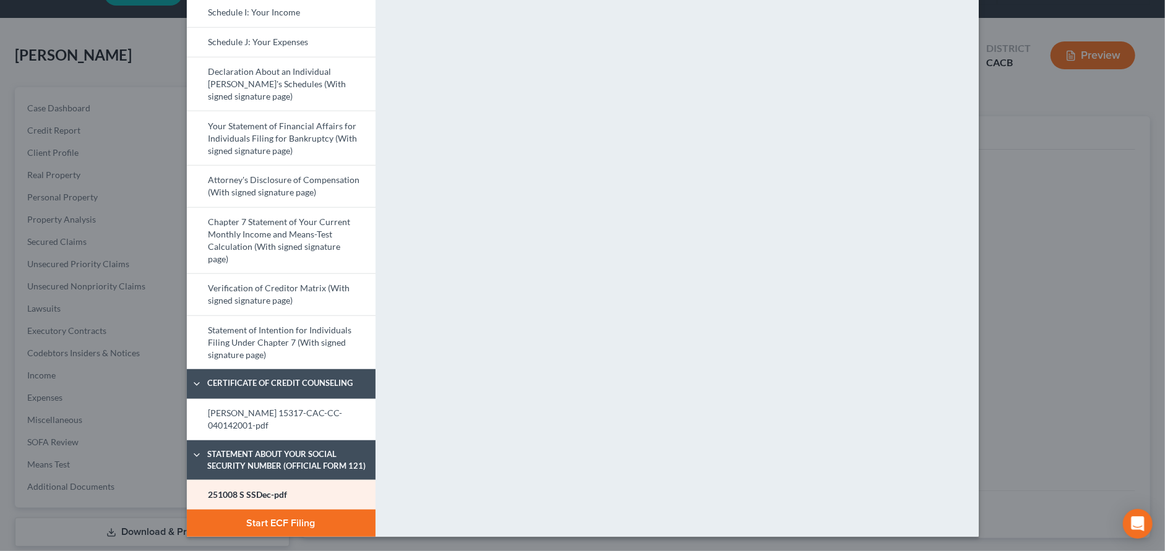
click at [291, 520] on button "Start ECF Filing" at bounding box center [281, 523] width 189 height 27
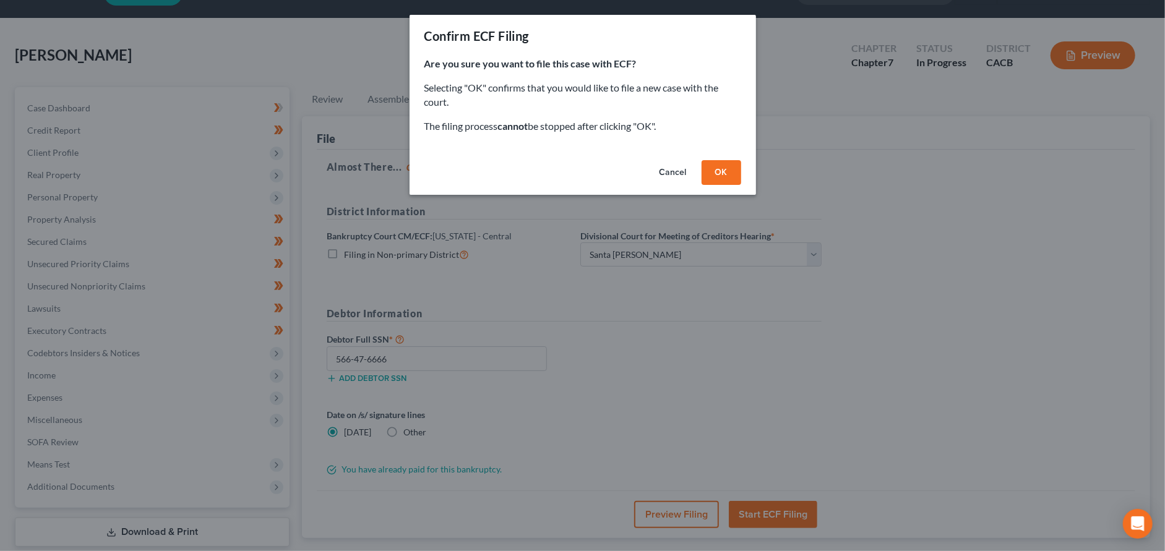
click at [712, 175] on button "OK" at bounding box center [722, 172] width 40 height 25
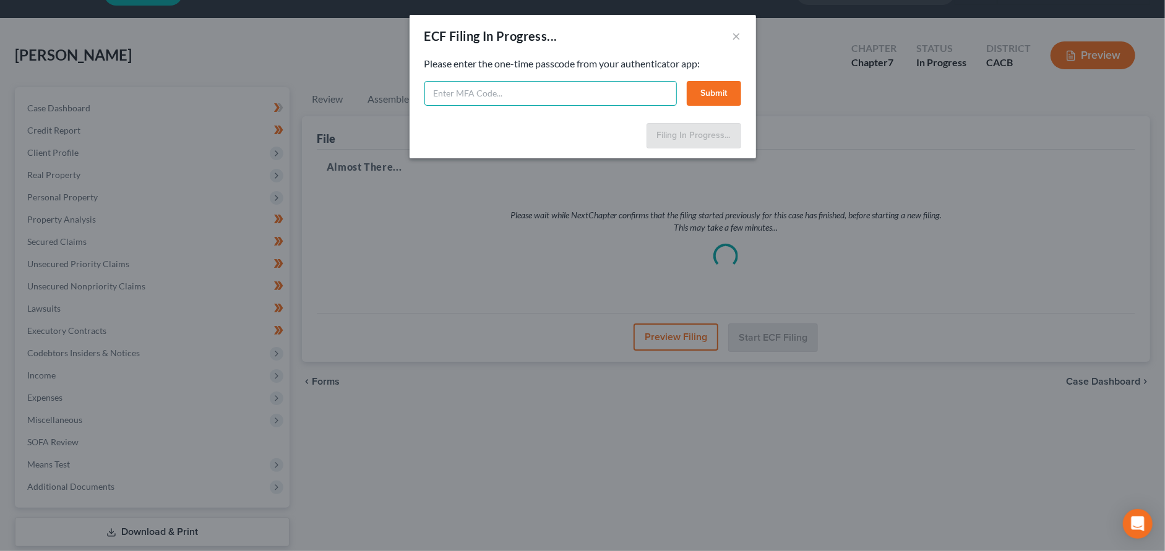
click at [590, 88] on input "text" at bounding box center [550, 93] width 252 height 25
type input "691940"
click at [723, 98] on button "Submit" at bounding box center [714, 93] width 54 height 25
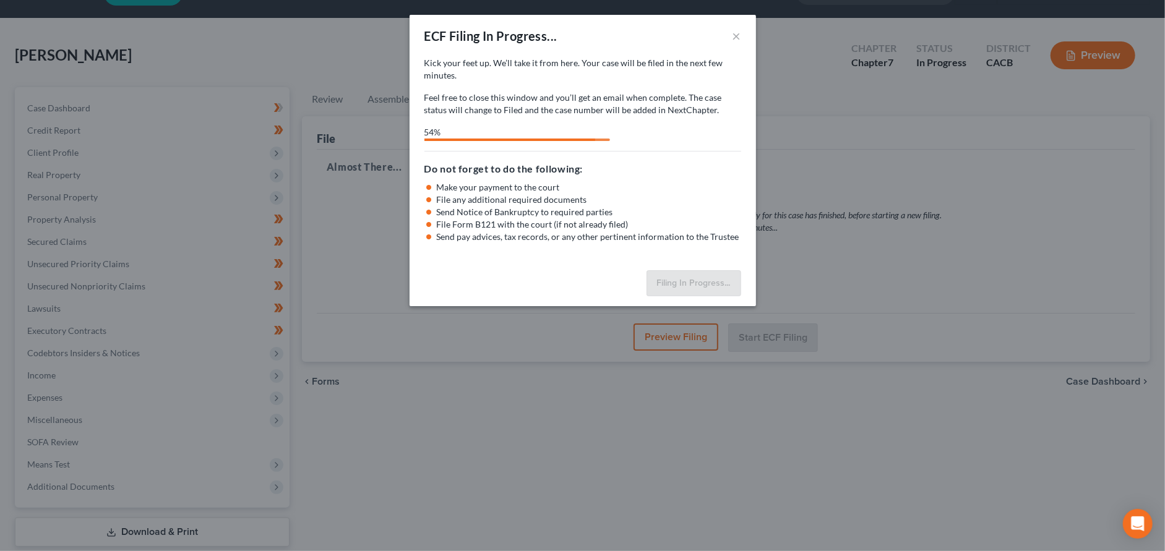
select select "4"
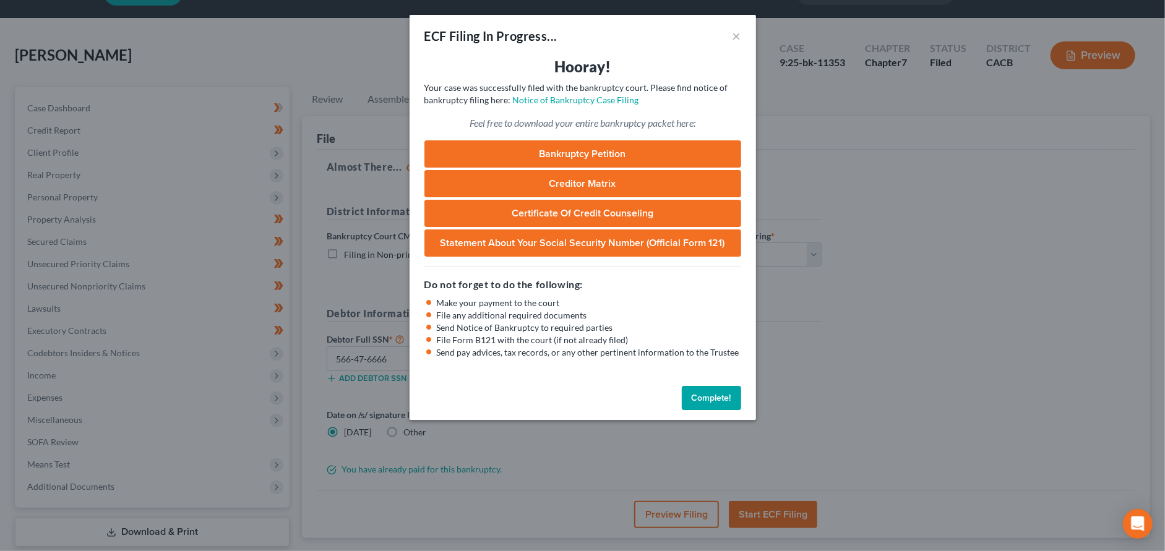
click at [698, 392] on button "Complete!" at bounding box center [711, 398] width 59 height 25
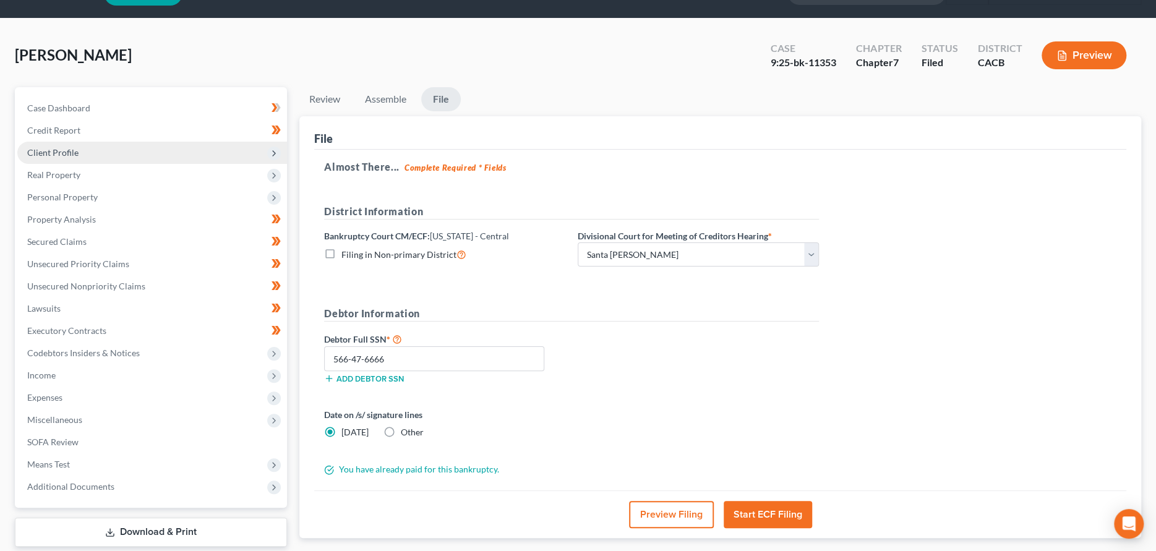
click at [101, 148] on span "Client Profile" at bounding box center [152, 153] width 270 height 22
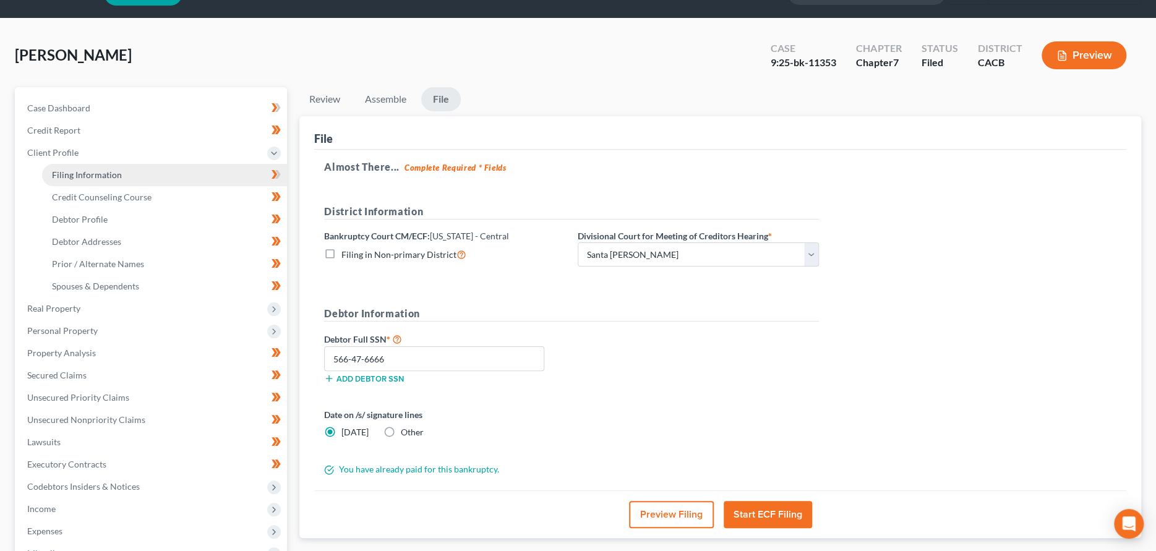
click at [100, 173] on span "Filing Information" at bounding box center [87, 175] width 70 height 11
select select "1"
select select "0"
select select "7"
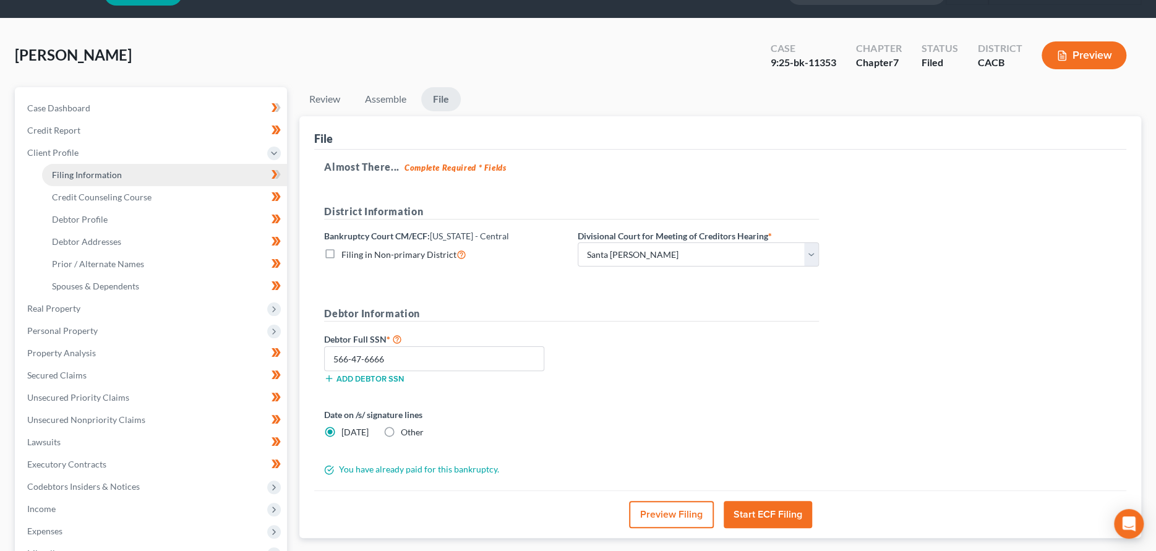
select select "1"
select select "4"
select select "1"
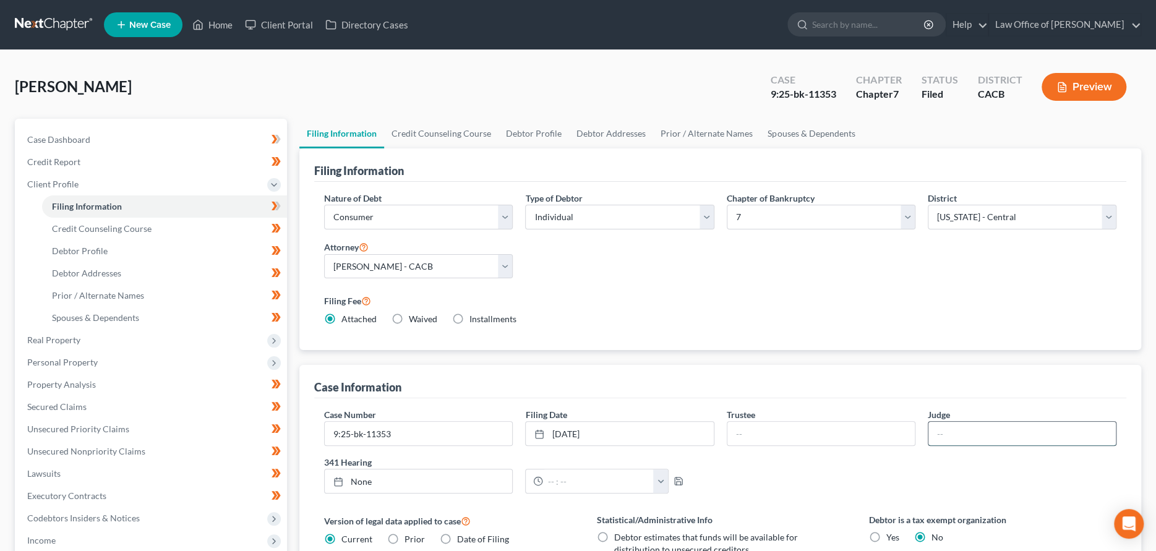
click at [937, 432] on input "text" at bounding box center [1022, 434] width 187 height 24
type input "[PERSON_NAME]"
click at [855, 24] on input "search" at bounding box center [868, 24] width 113 height 23
type input "[PERSON_NAME]"
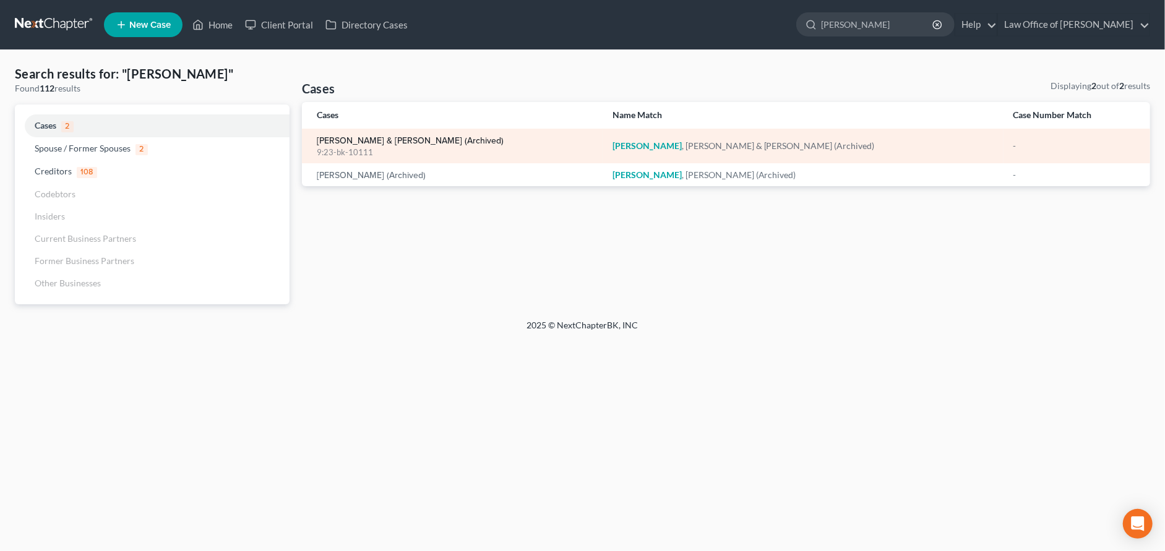
click at [428, 140] on link "[PERSON_NAME] & [PERSON_NAME] (Archived)" at bounding box center [410, 141] width 187 height 9
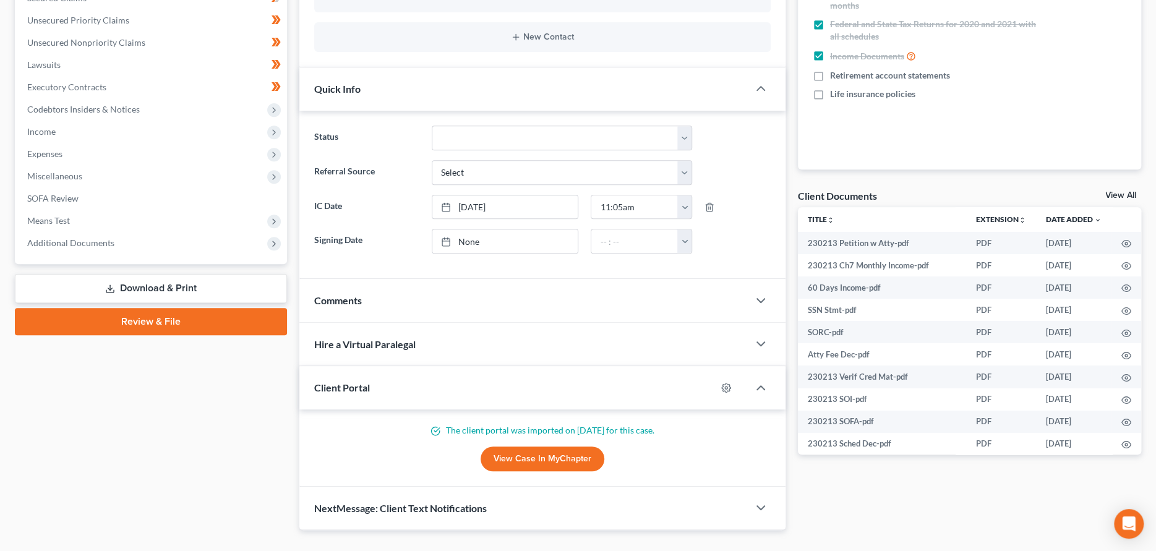
scroll to position [301, 0]
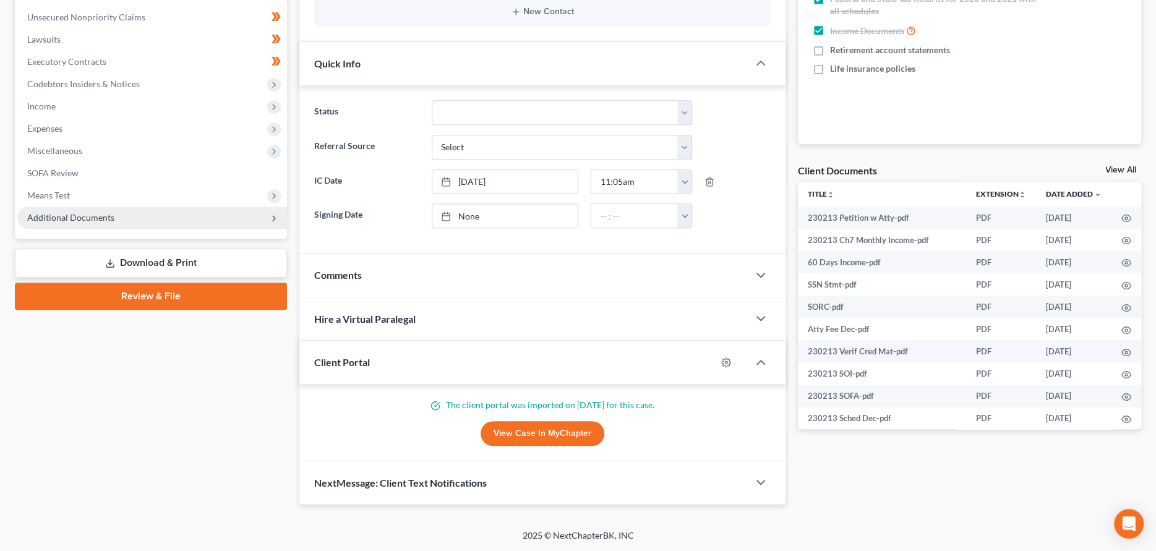
click at [144, 221] on span "Additional Documents" at bounding box center [152, 218] width 270 height 22
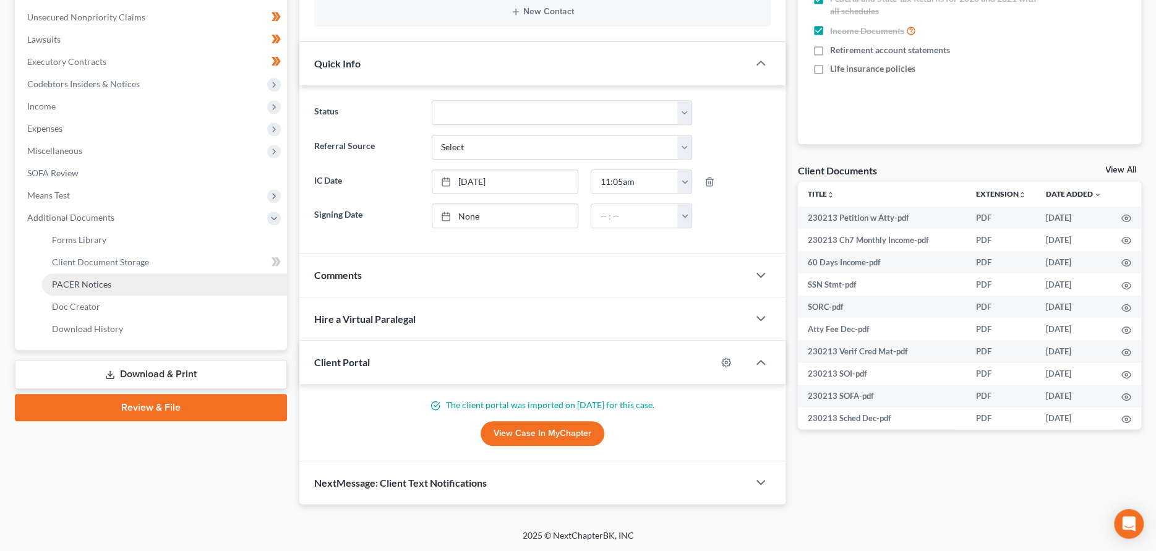
click at [156, 282] on link "PACER Notices" at bounding box center [164, 284] width 245 height 22
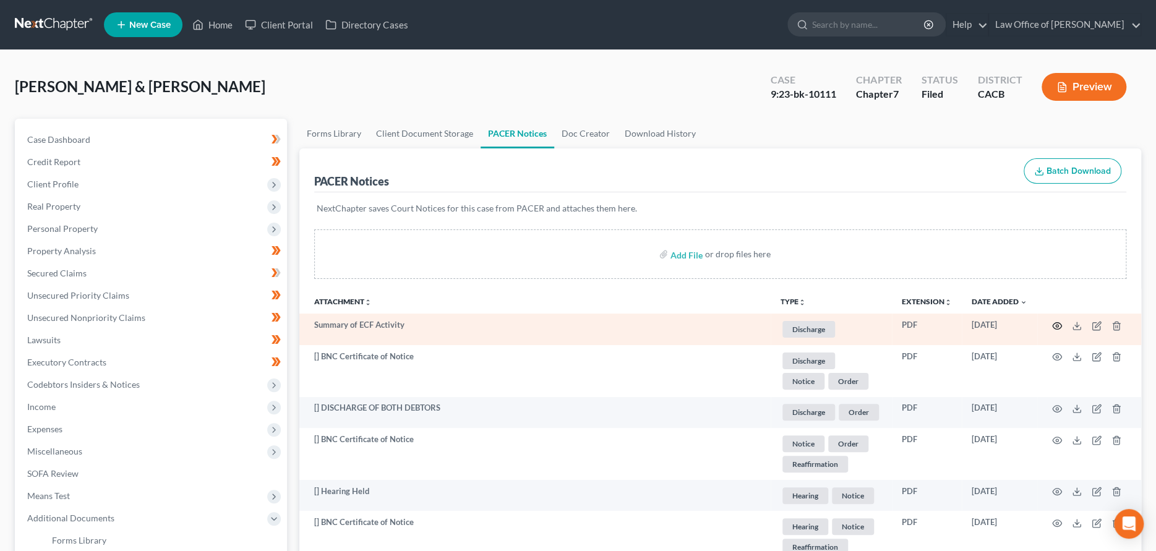
click at [1056, 322] on icon "button" at bounding box center [1057, 325] width 9 height 7
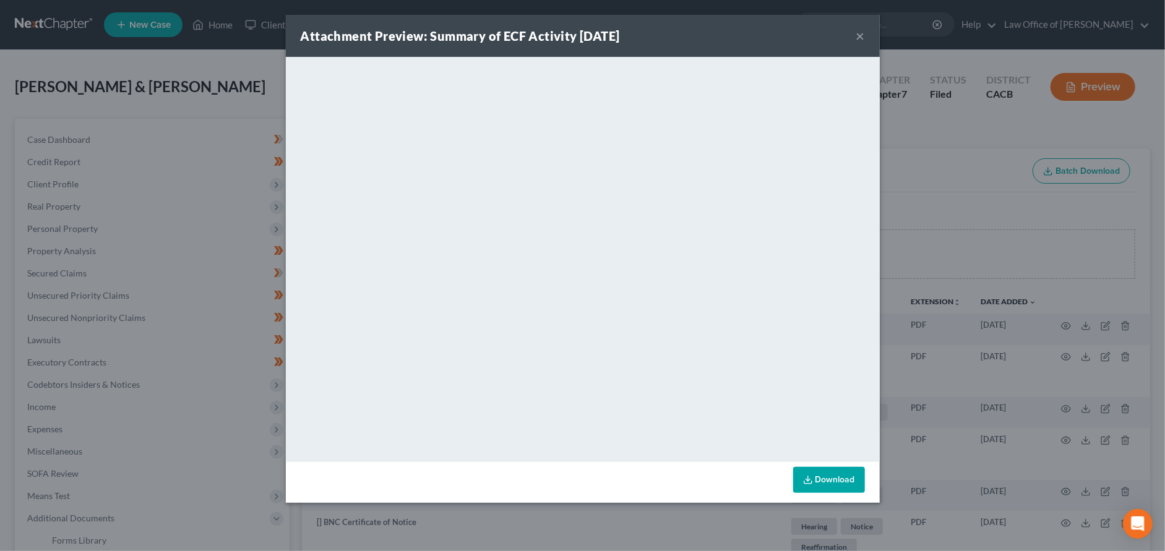
drag, startPoint x: 858, startPoint y: 35, endPoint x: 862, endPoint y: 51, distance: 16.5
click at [858, 37] on button "×" at bounding box center [860, 35] width 9 height 15
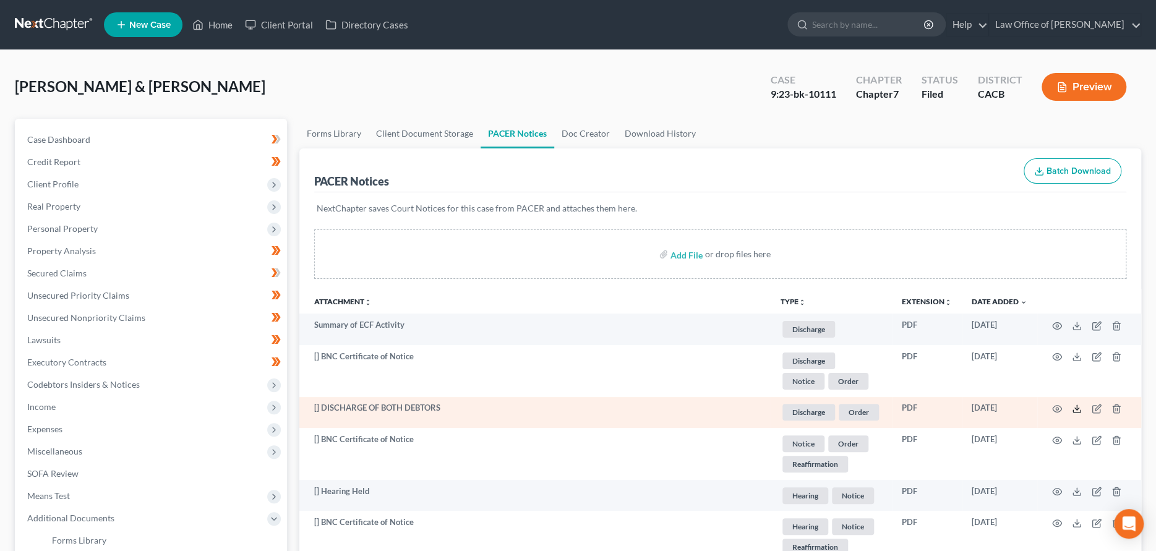
click at [1078, 405] on icon at bounding box center [1077, 409] width 10 height 10
